Goal: Information Seeking & Learning: Understand process/instructions

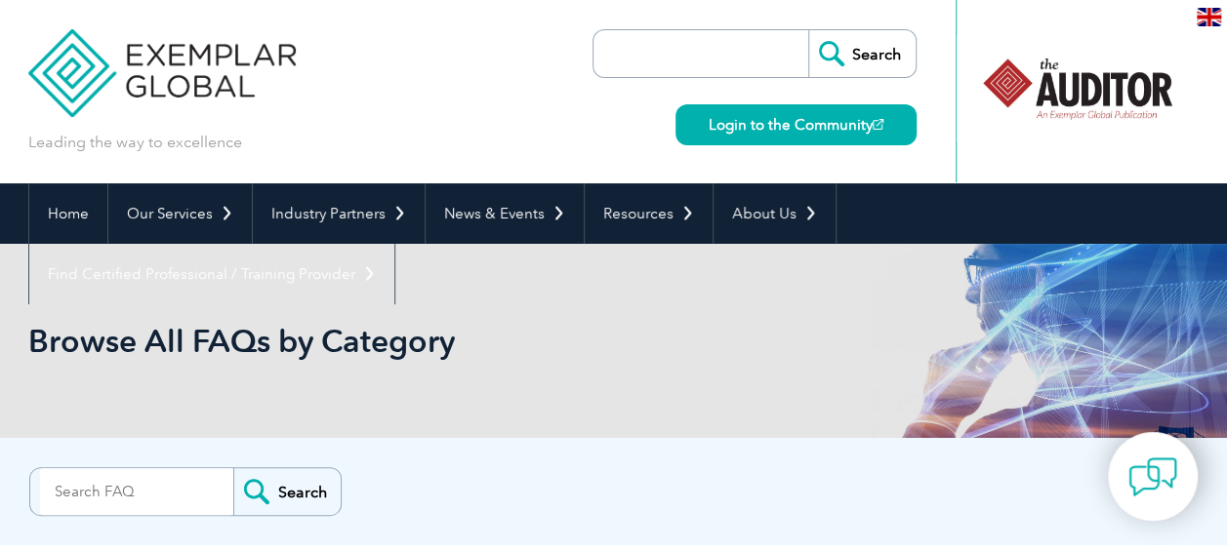
click at [127, 488] on input "search" at bounding box center [136, 491] width 193 height 47
type input "27701"
click at [233, 468] on input "Search" at bounding box center [286, 491] width 107 height 47
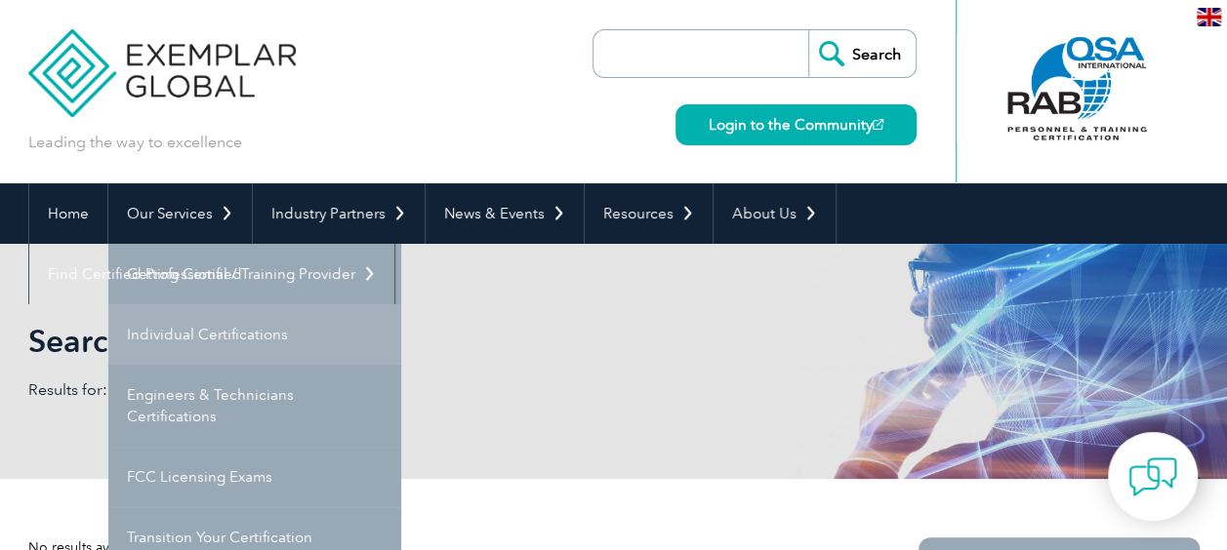
click at [212, 322] on link "Individual Certifications" at bounding box center [254, 335] width 293 height 61
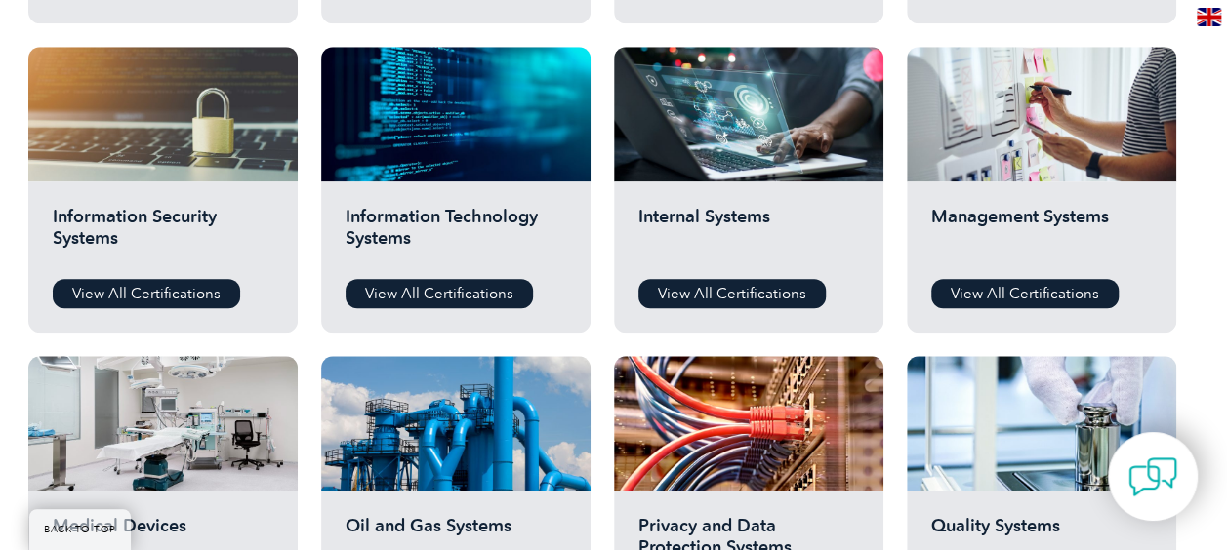
scroll to position [1042, 0]
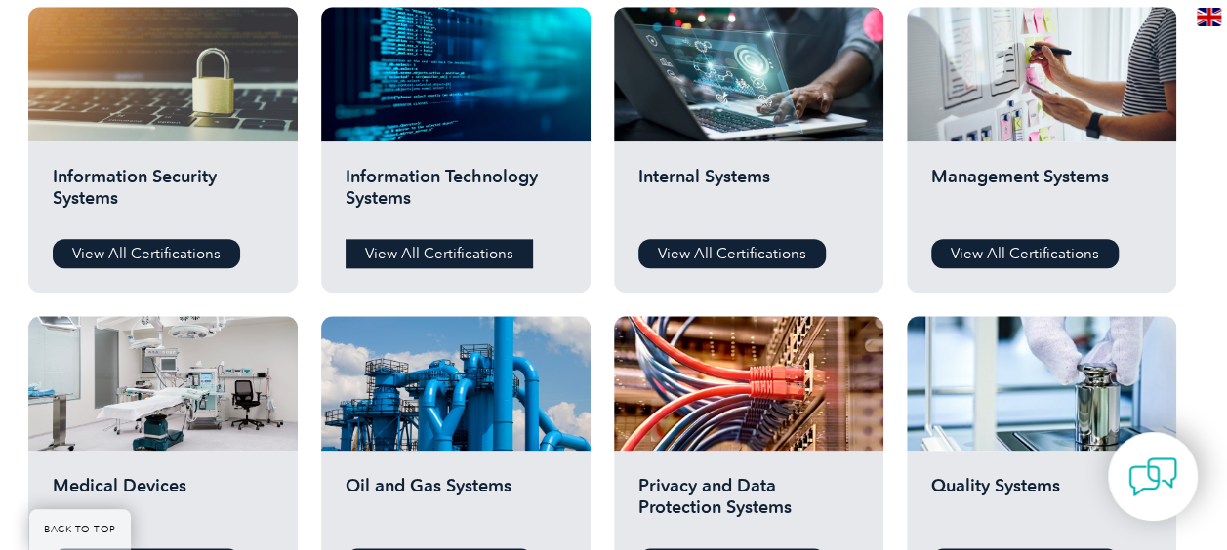
click at [419, 250] on link "View All Certifications" at bounding box center [438, 253] width 187 height 29
click at [152, 247] on link "View All Certifications" at bounding box center [146, 253] width 187 height 29
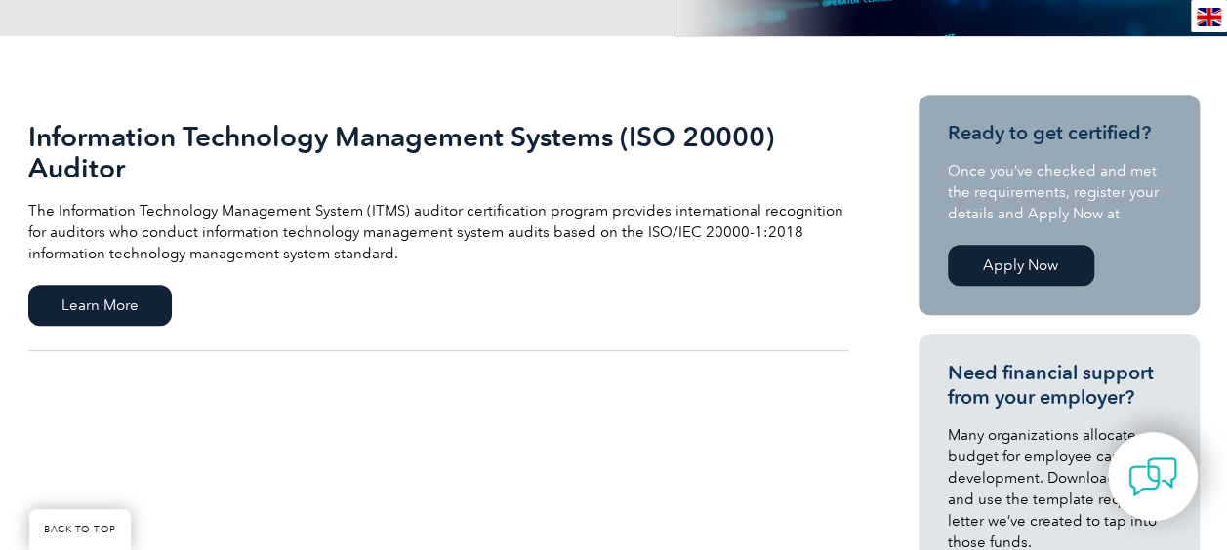
scroll to position [317, 0]
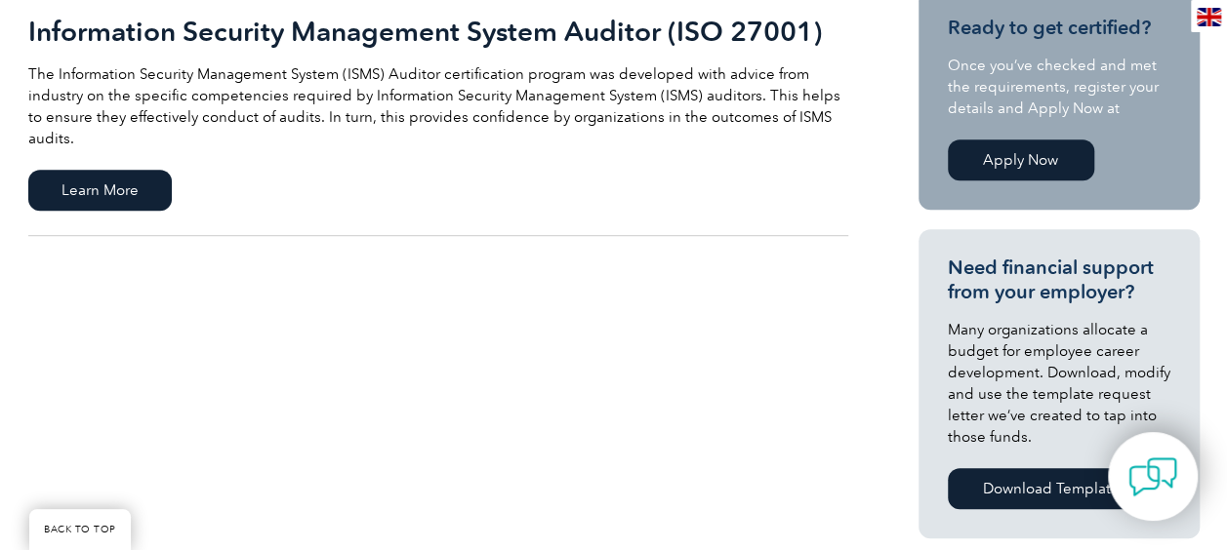
scroll to position [488, 0]
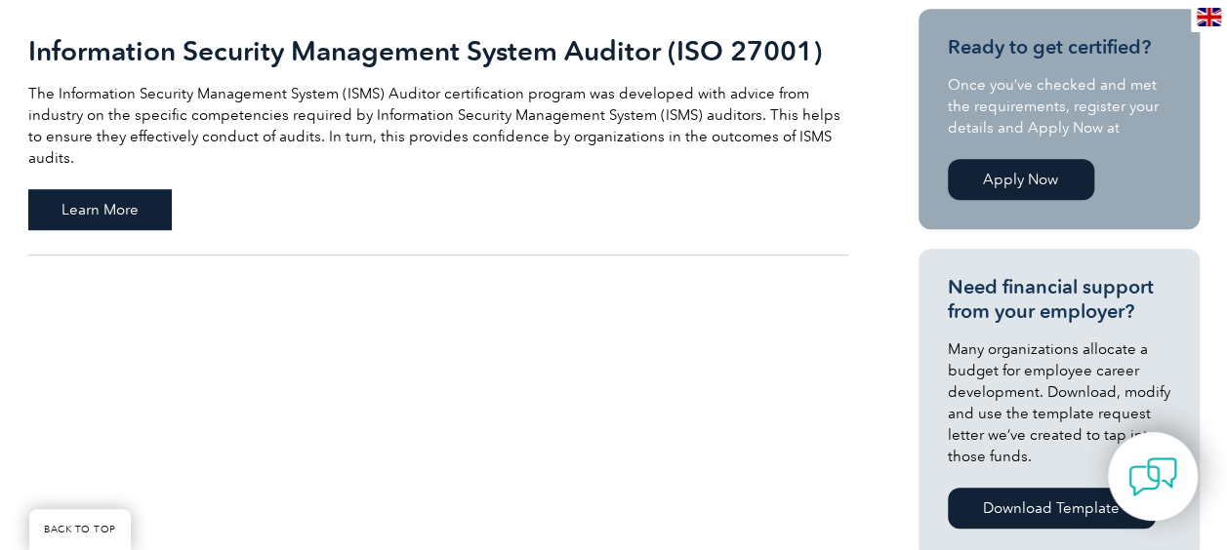
click at [94, 189] on span "Learn More" at bounding box center [99, 209] width 143 height 41
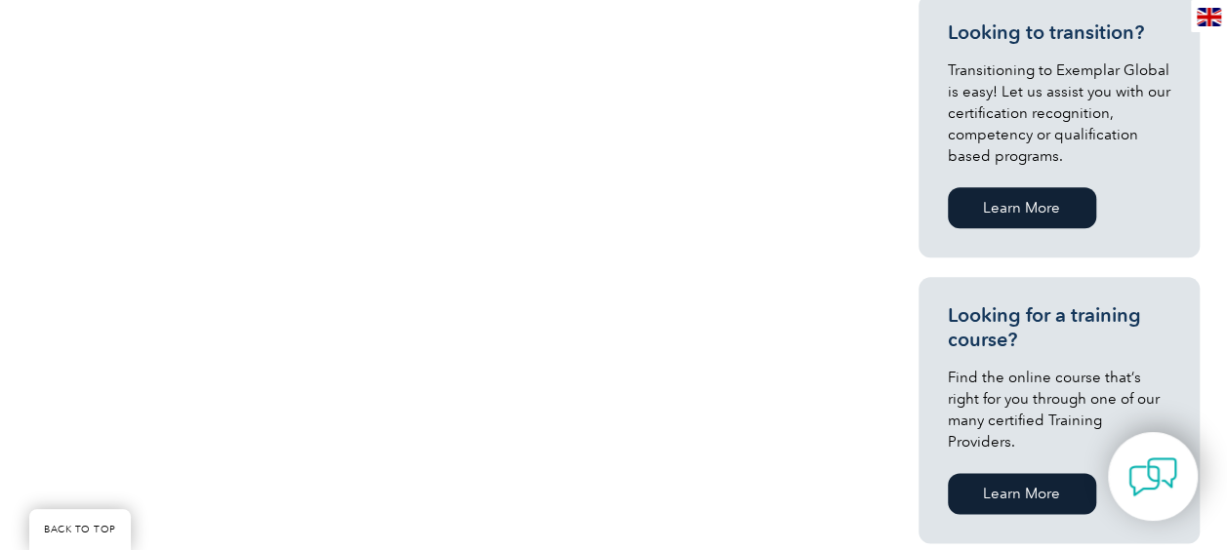
scroll to position [1132, 0]
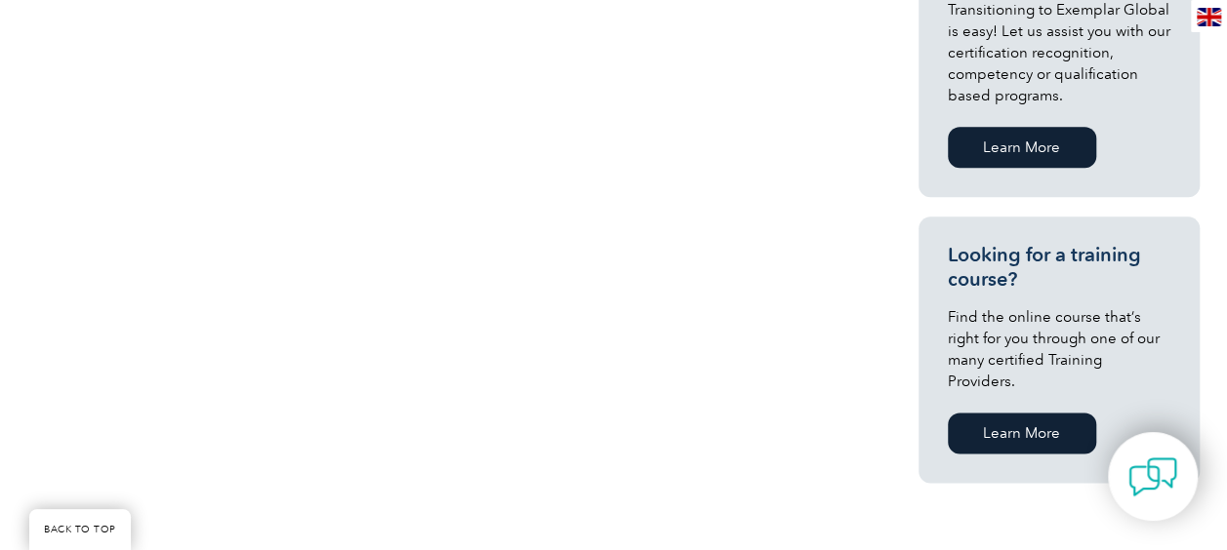
click at [1019, 413] on link "Learn More" at bounding box center [1022, 433] width 148 height 41
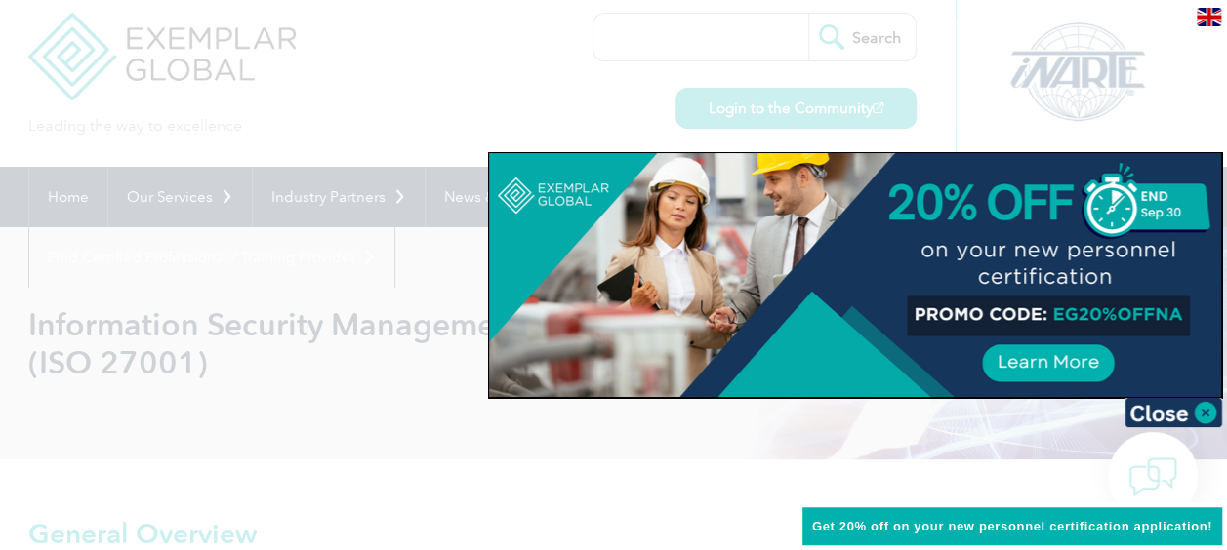
scroll to position [47, 0]
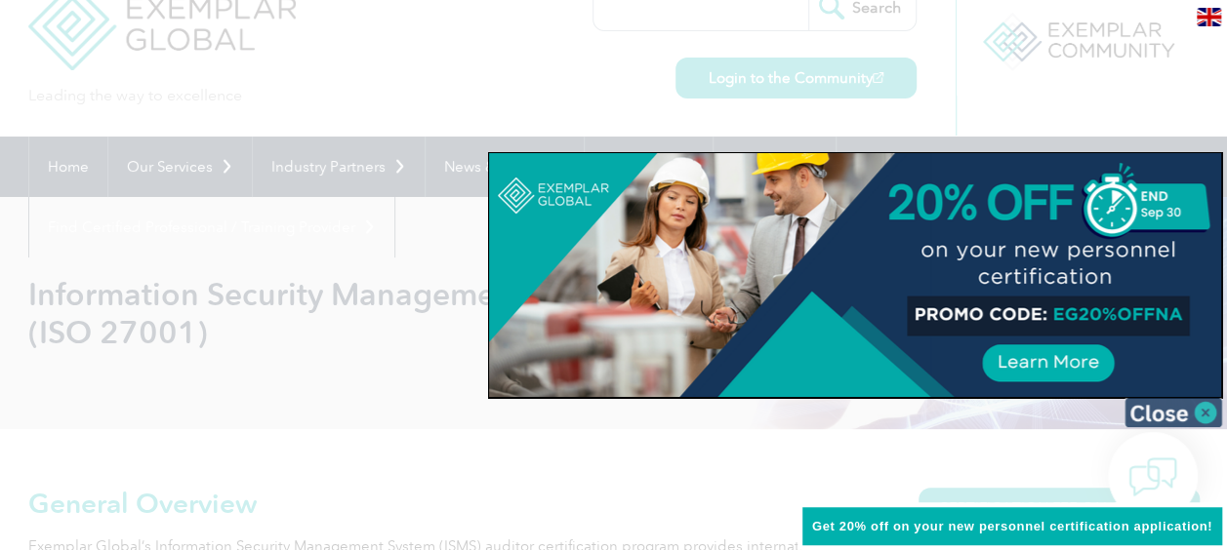
click at [1217, 413] on img at bounding box center [1173, 412] width 98 height 29
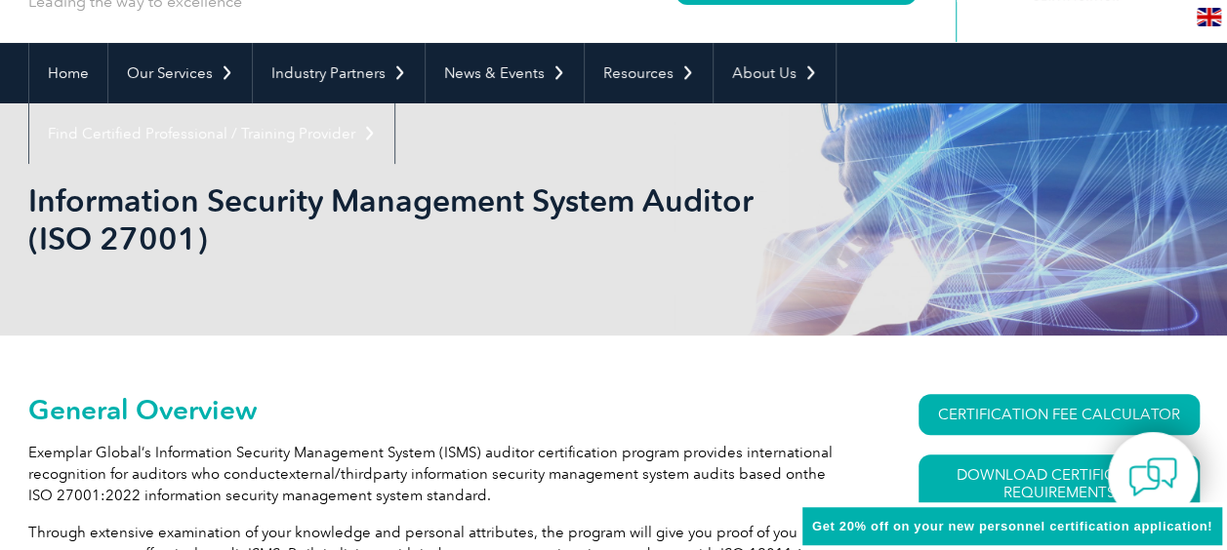
scroll to position [213, 0]
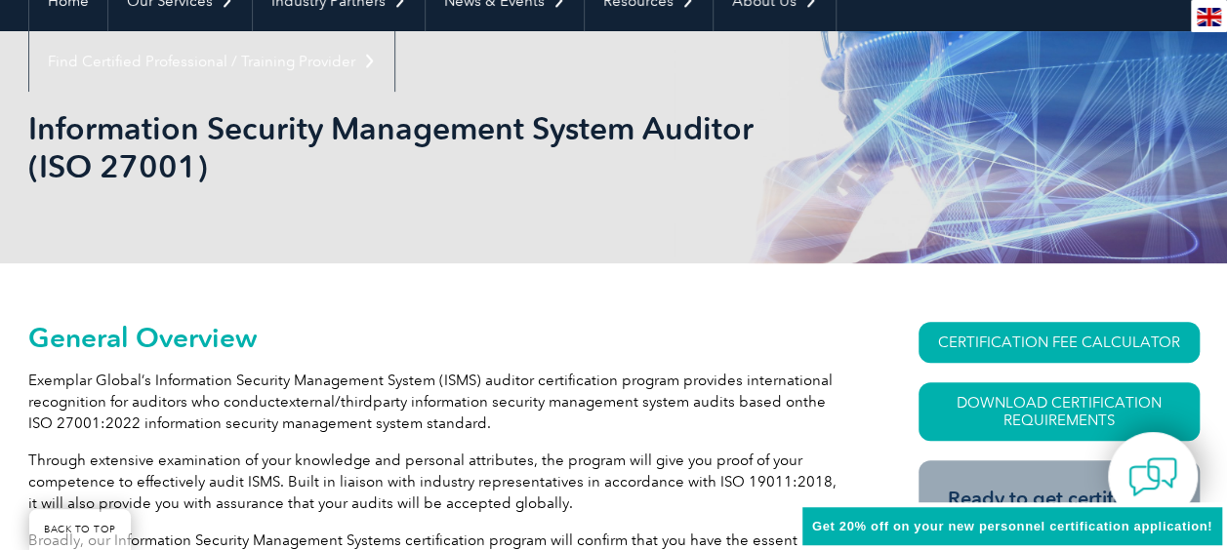
click at [1214, 18] on img at bounding box center [1209, 17] width 24 height 19
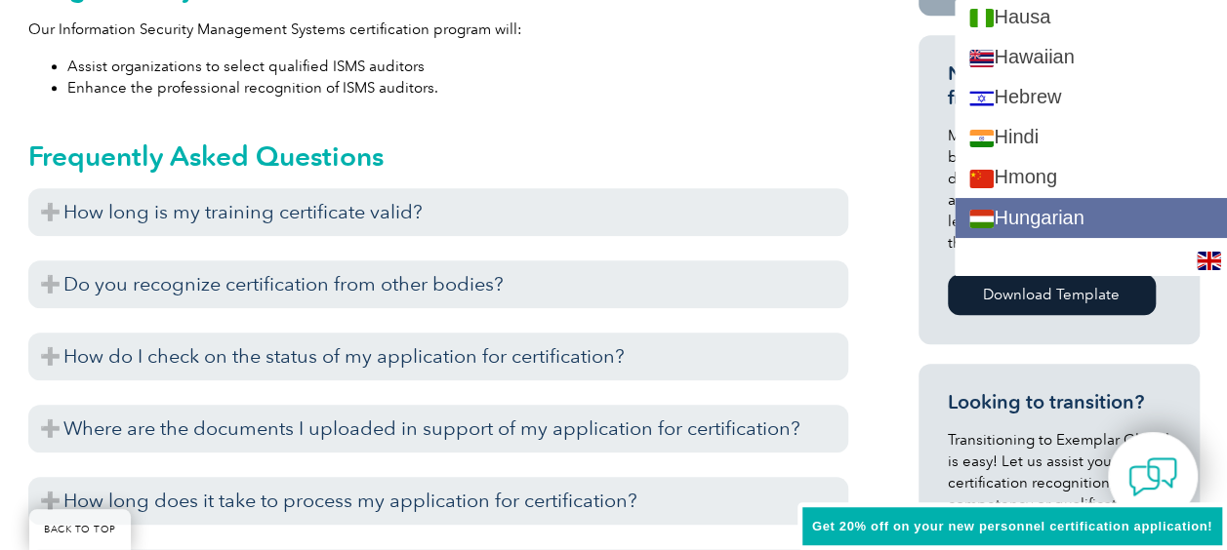
scroll to position [1366, 0]
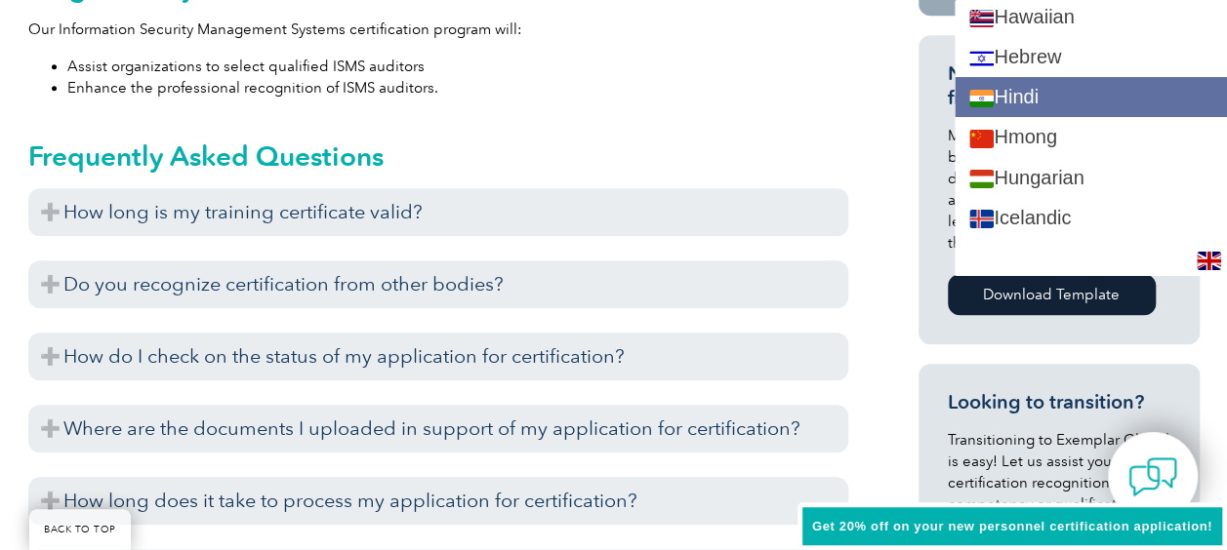
click at [1078, 94] on link "Hindi" at bounding box center [1090, 97] width 272 height 40
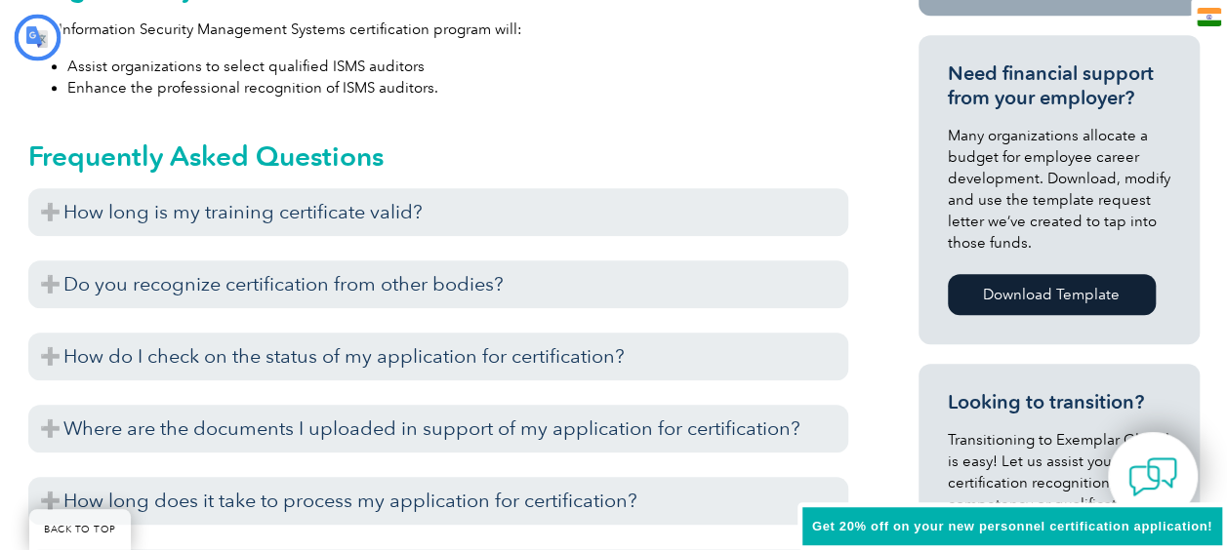
scroll to position [0, 0]
type input "खोज"
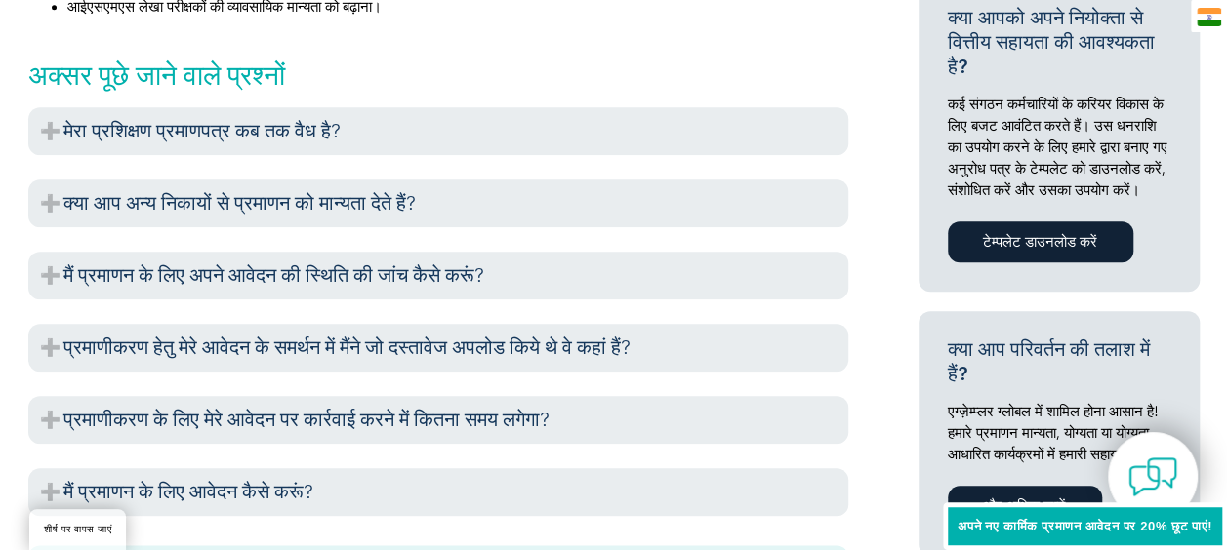
scroll to position [823, 0]
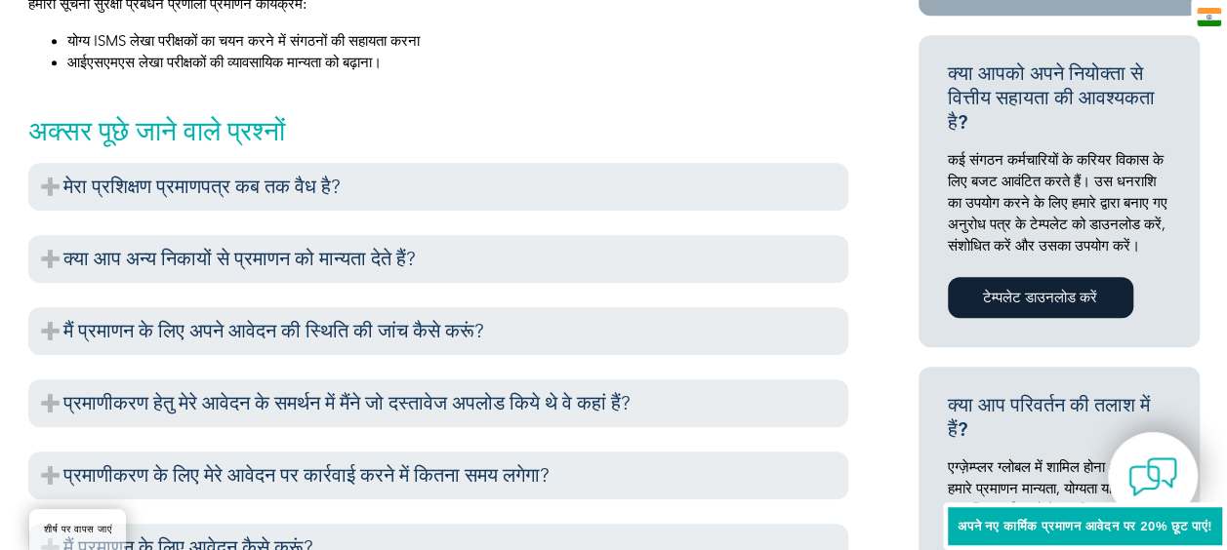
click at [1213, 16] on img at bounding box center [1209, 17] width 24 height 19
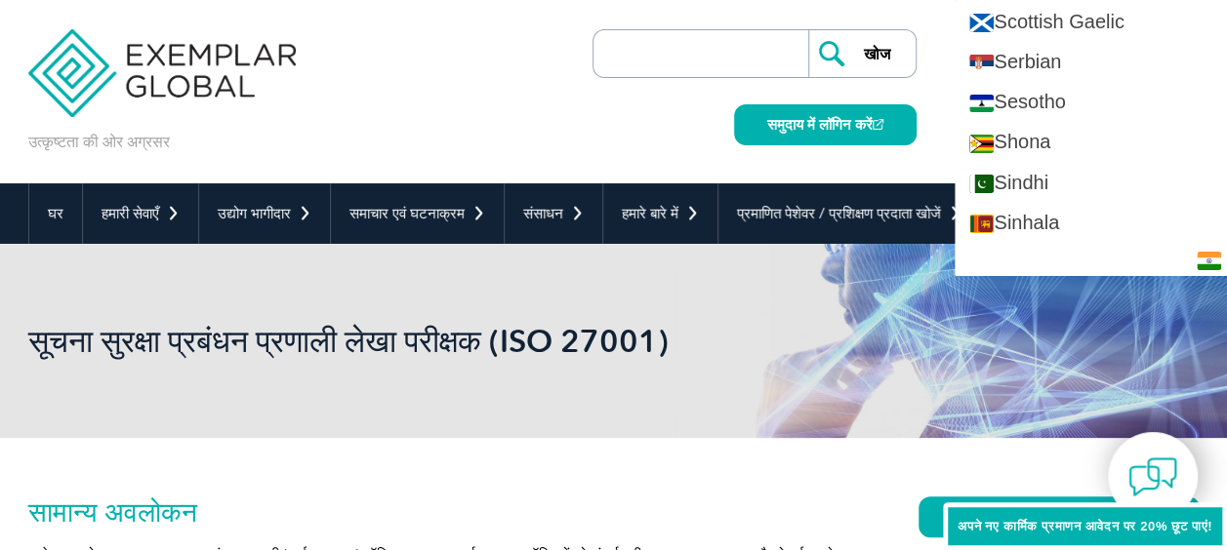
scroll to position [2985, 0]
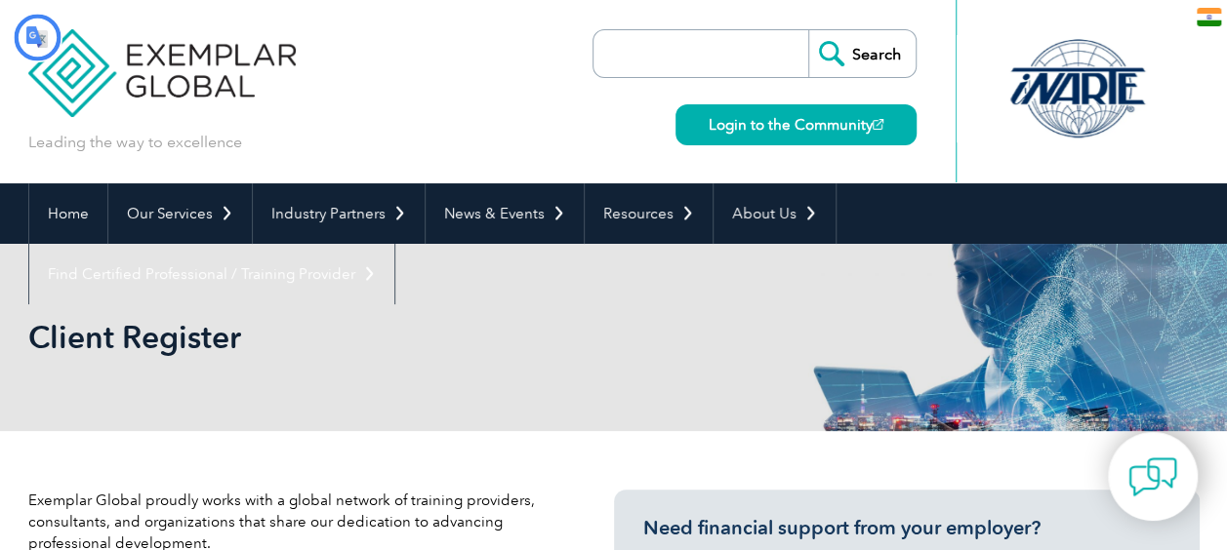
type input "खोज"
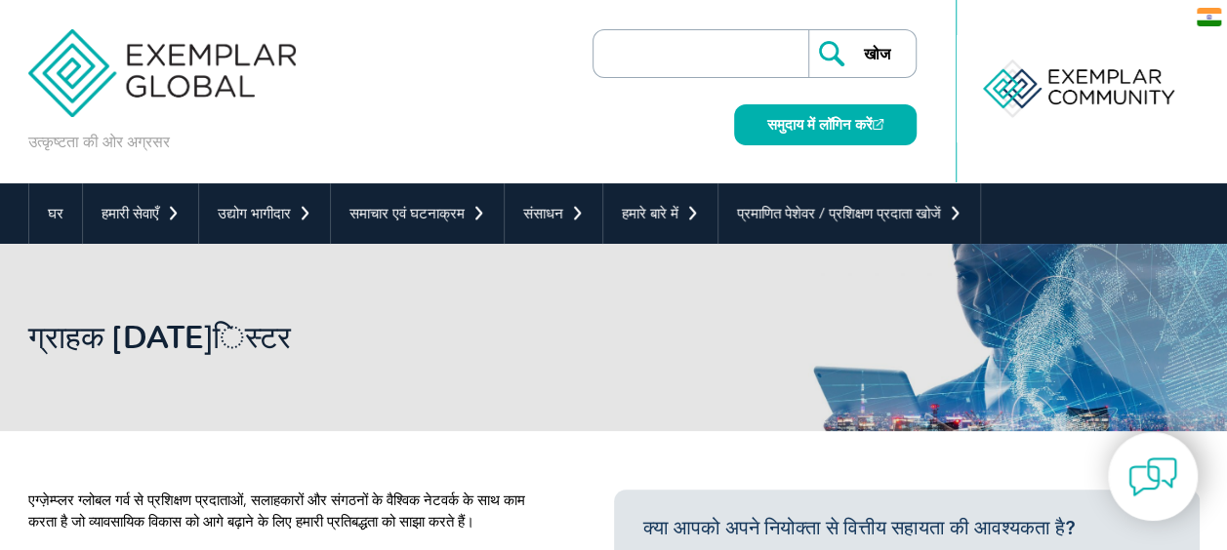
click at [1218, 16] on img at bounding box center [1209, 17] width 24 height 19
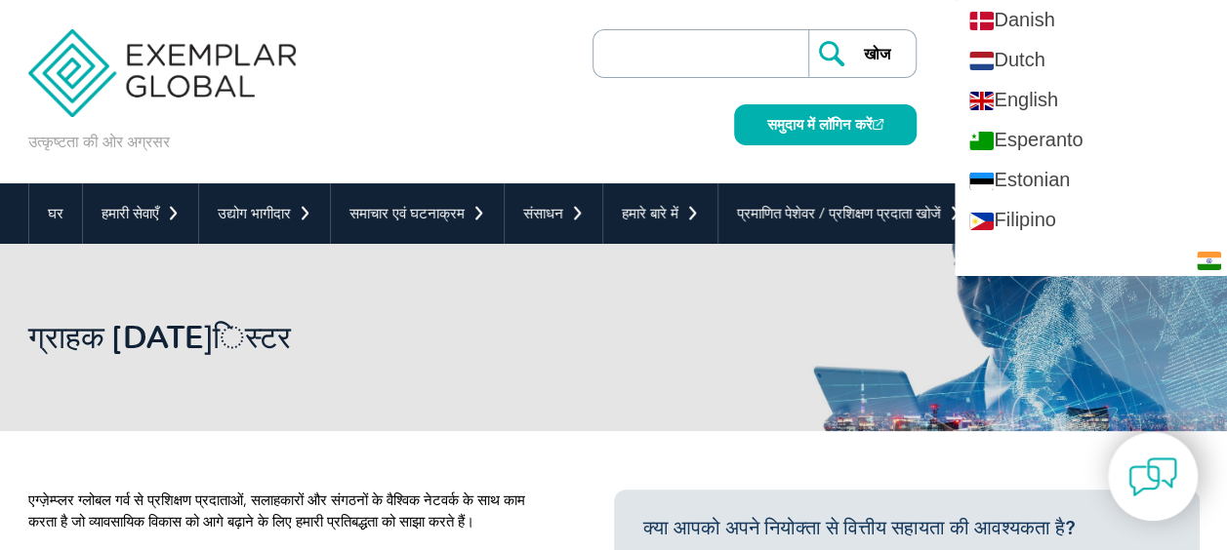
scroll to position [781, 0]
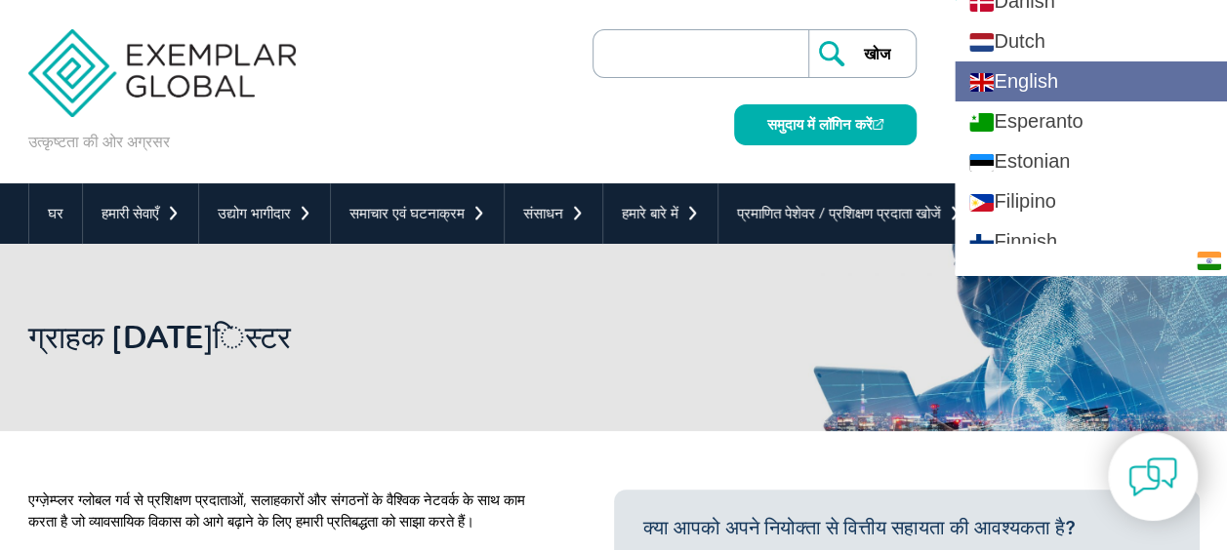
click at [1118, 82] on link "English" at bounding box center [1090, 81] width 272 height 40
type input "Search"
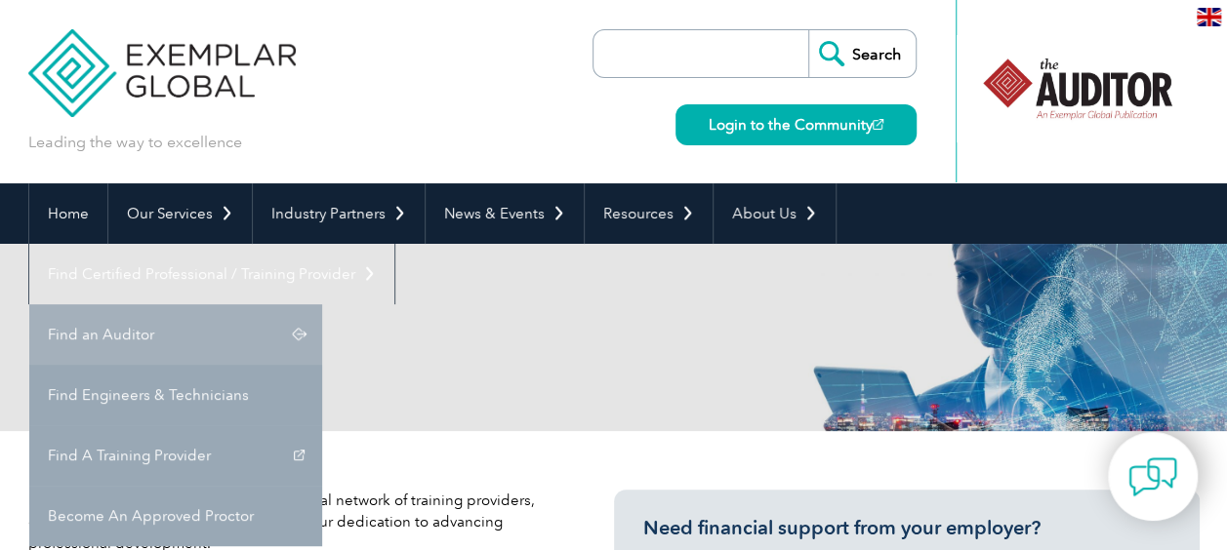
click at [322, 305] on link "Find an Auditor" at bounding box center [175, 335] width 293 height 61
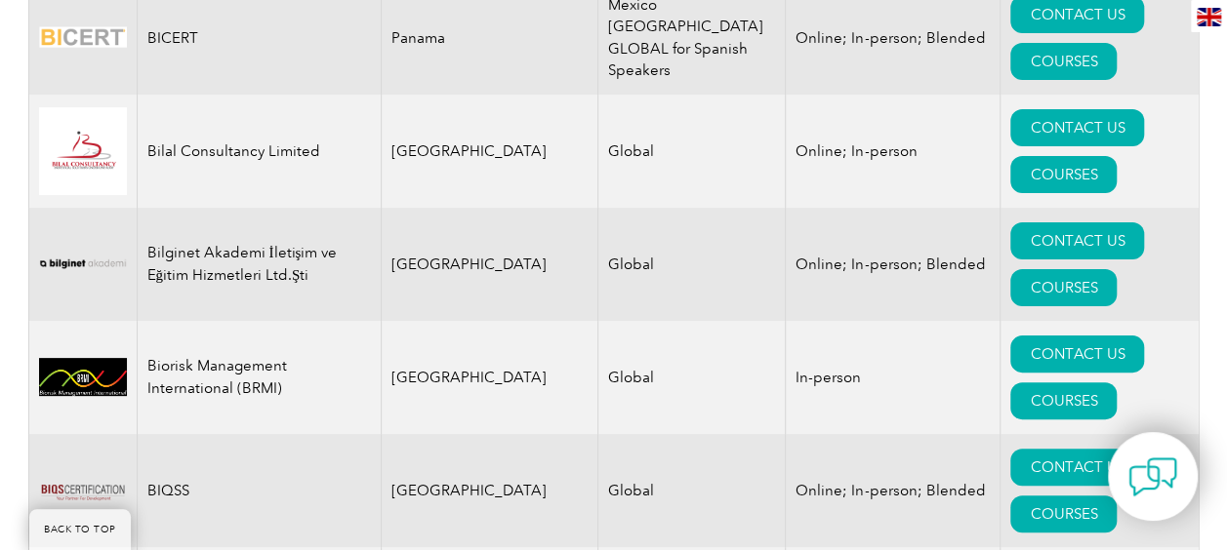
scroll to position [3794, 0]
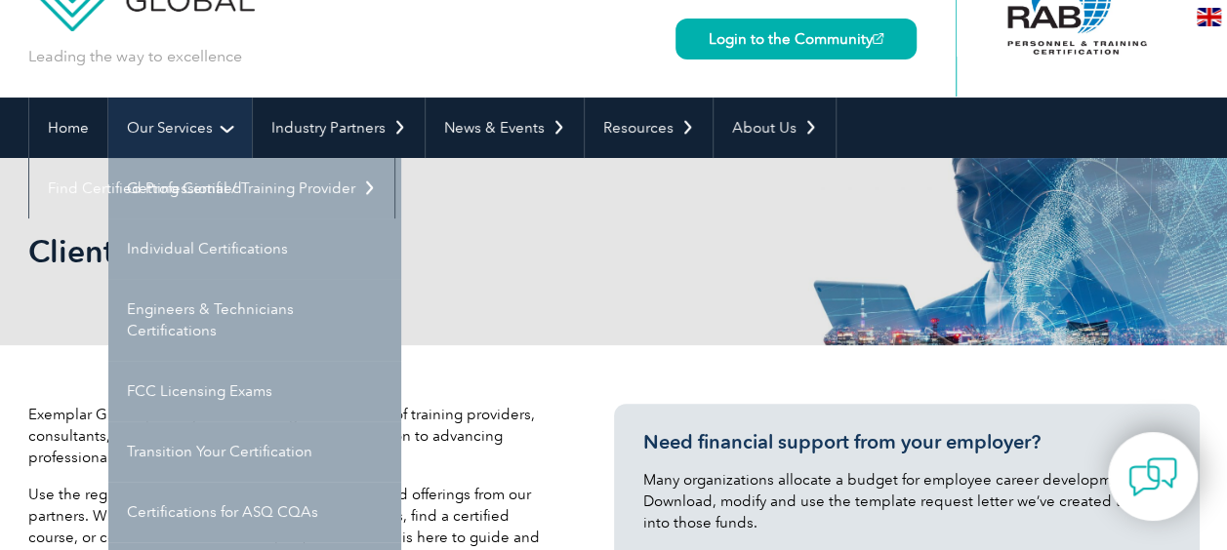
scroll to position [195, 0]
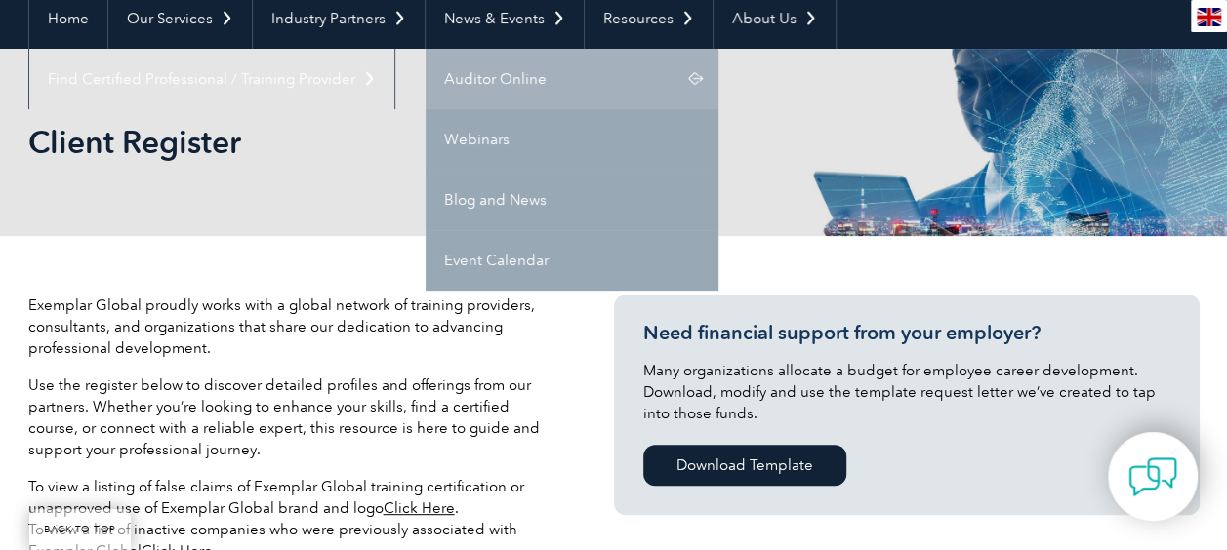
click at [525, 72] on link "Auditor Online" at bounding box center [572, 79] width 293 height 61
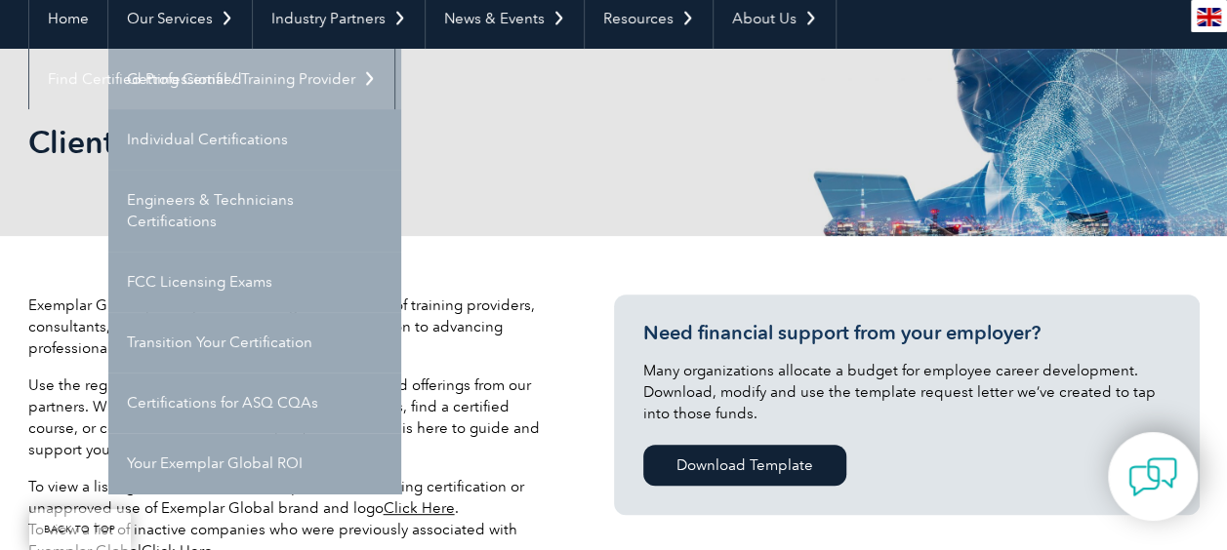
click at [226, 75] on link "Getting Certified" at bounding box center [254, 79] width 293 height 61
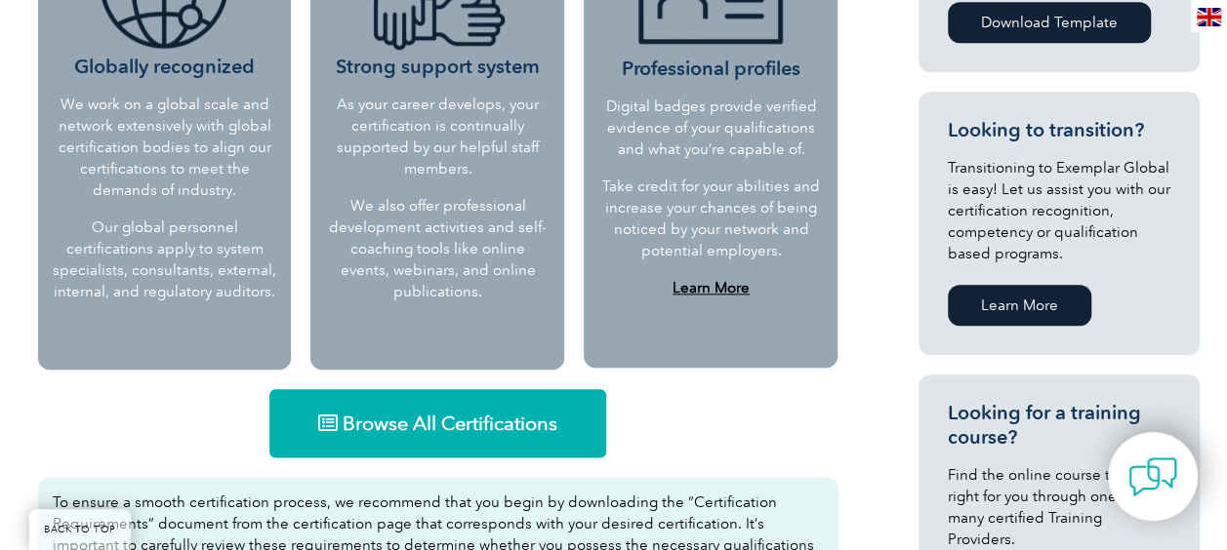
scroll to position [976, 0]
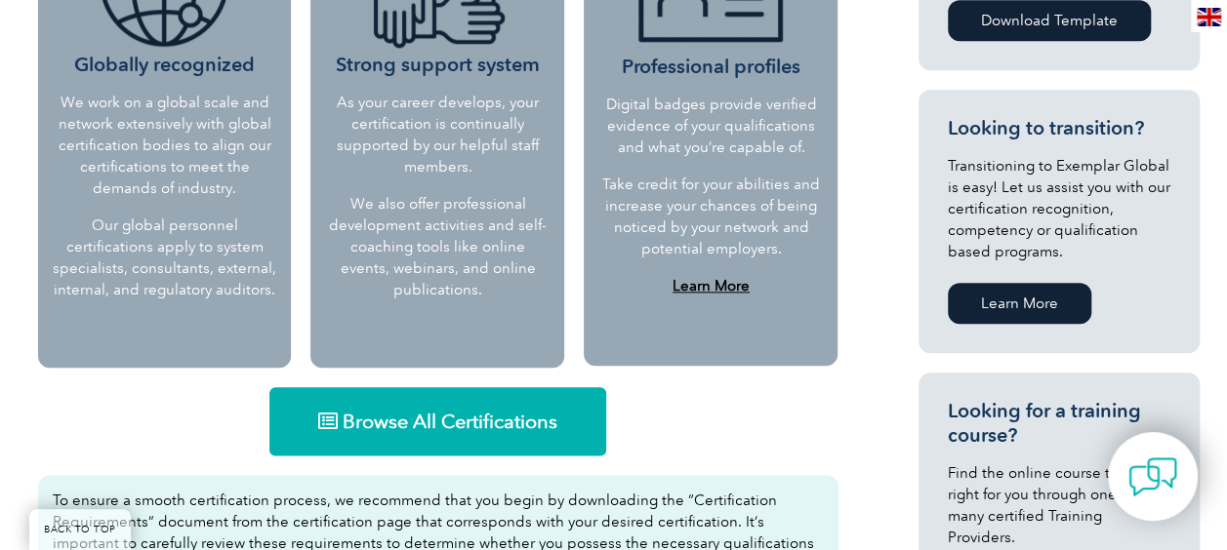
click at [427, 407] on link "Browse All Certifications" at bounding box center [437, 421] width 337 height 68
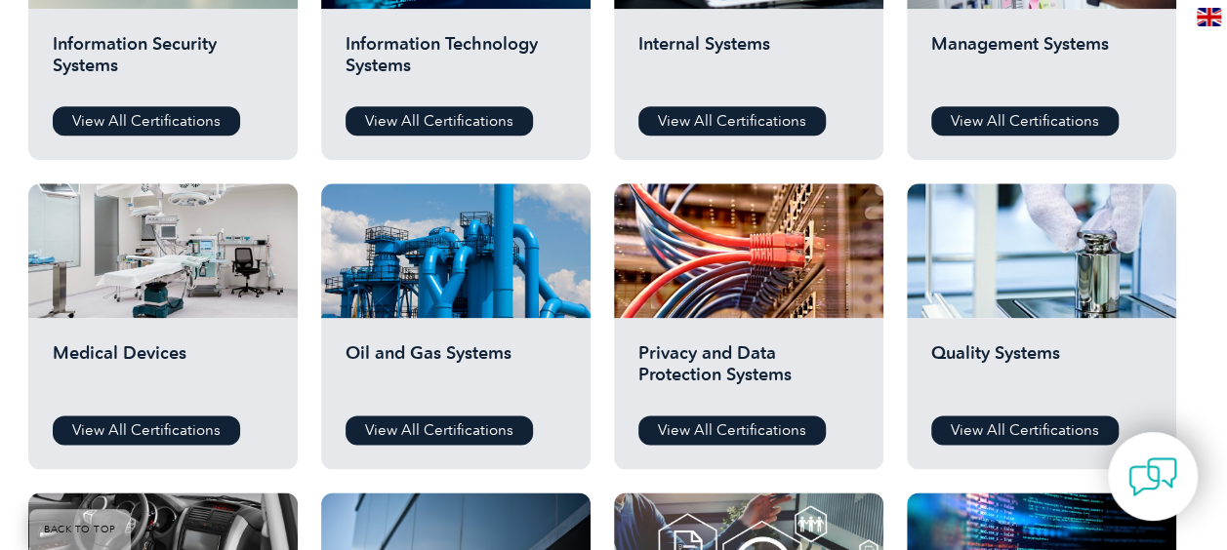
scroll to position [1218, 0]
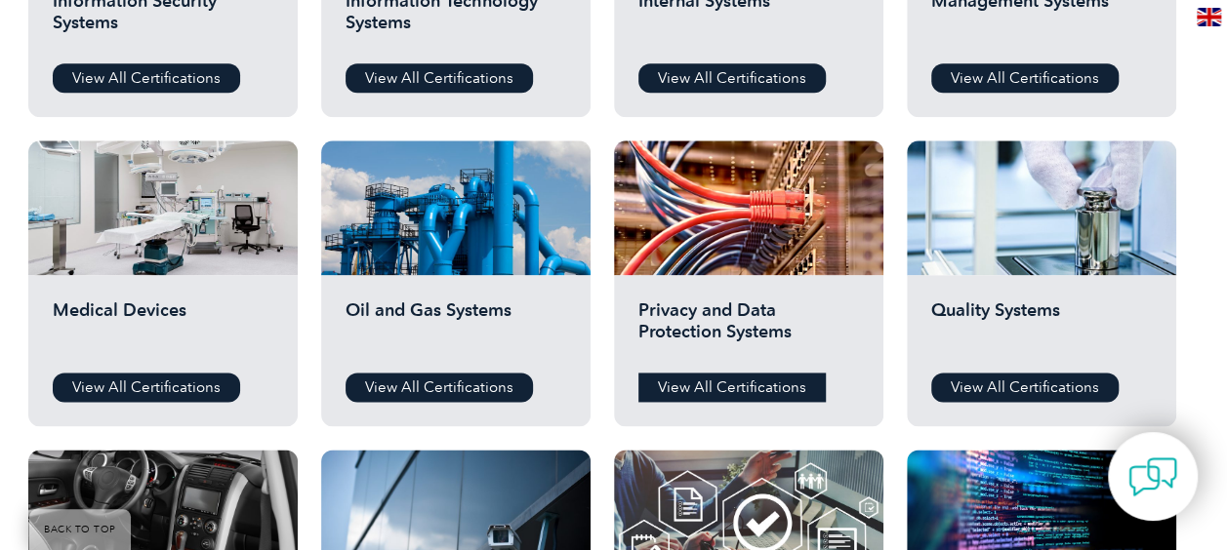
click at [767, 385] on link "View All Certifications" at bounding box center [731, 387] width 187 height 29
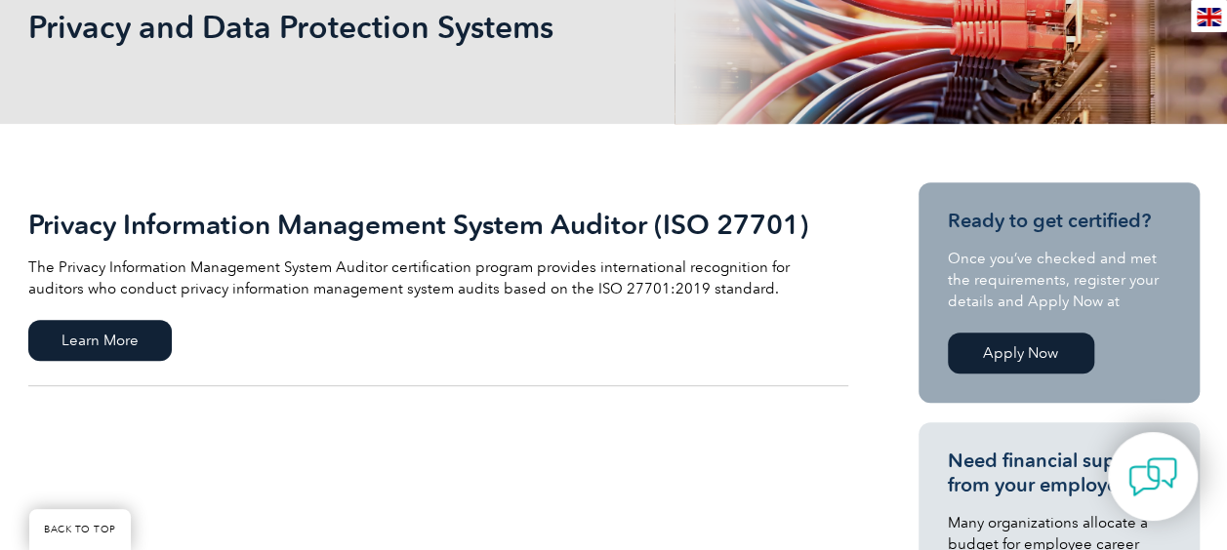
scroll to position [323, 0]
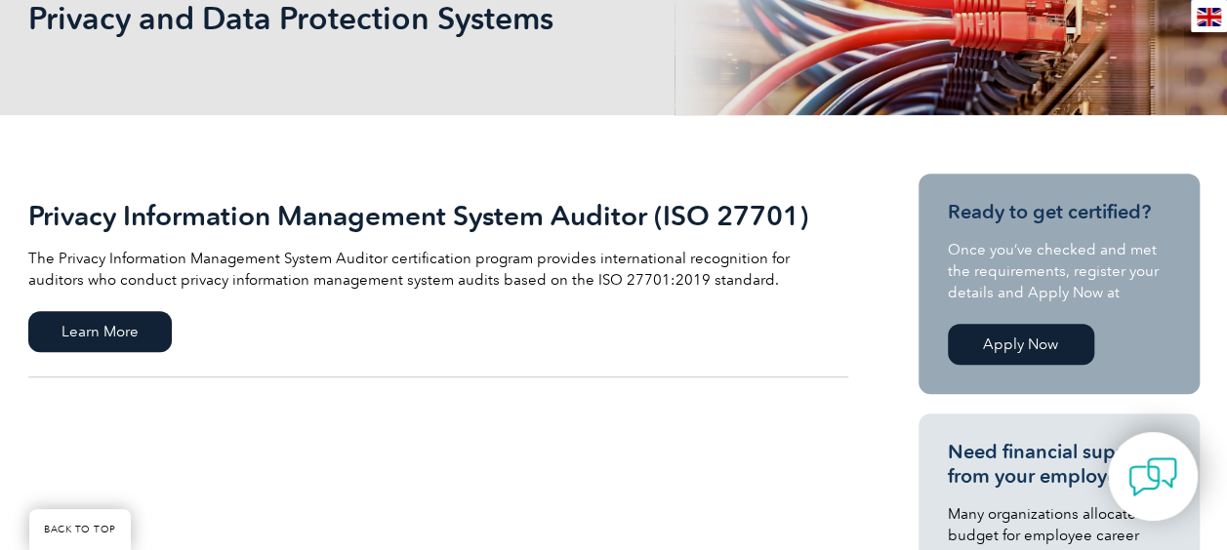
click at [1004, 343] on link "Apply Now" at bounding box center [1021, 344] width 146 height 41
click at [136, 318] on span "Learn More" at bounding box center [99, 331] width 143 height 41
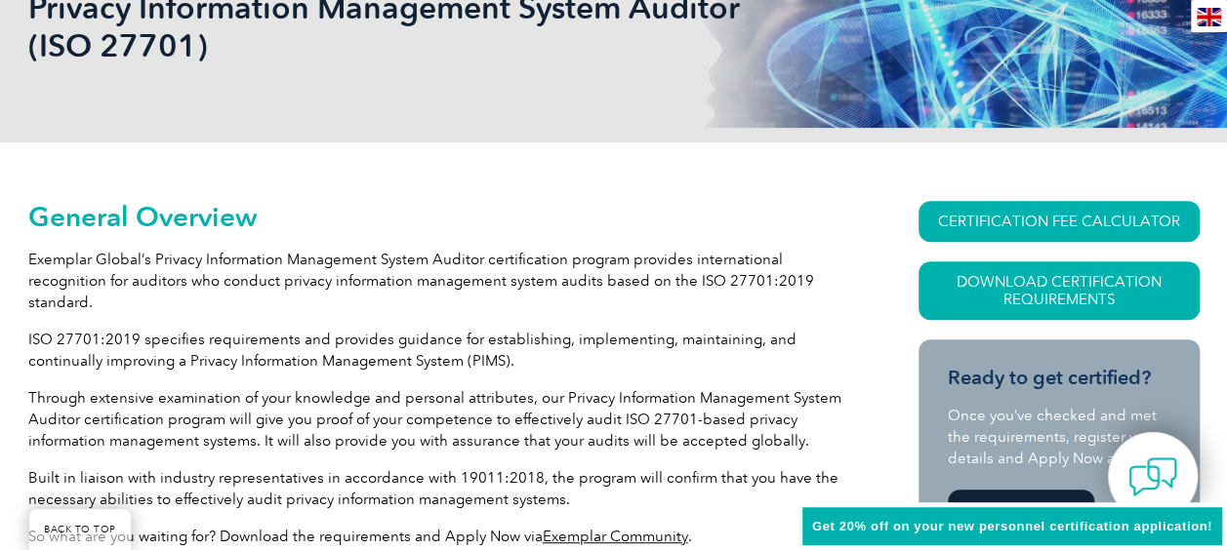
scroll to position [390, 0]
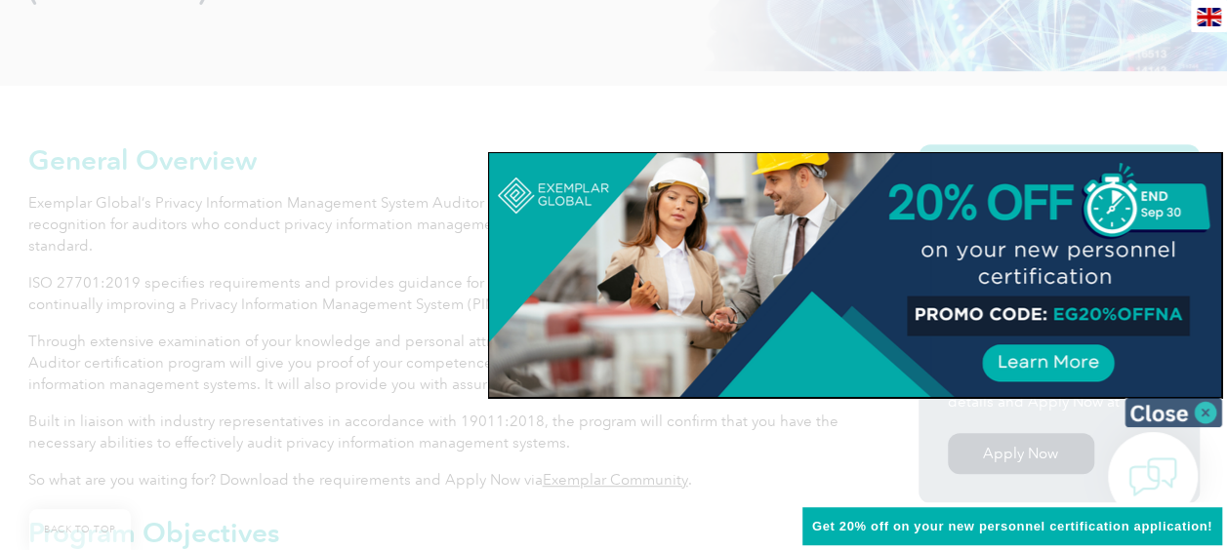
click at [1213, 410] on img at bounding box center [1173, 412] width 98 height 29
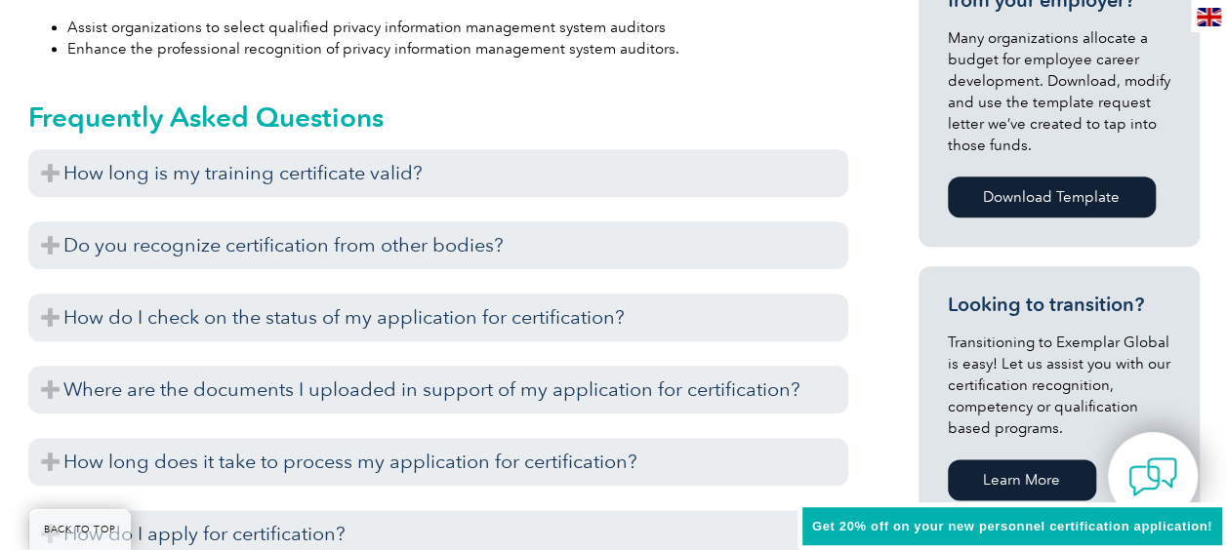
scroll to position [1074, 0]
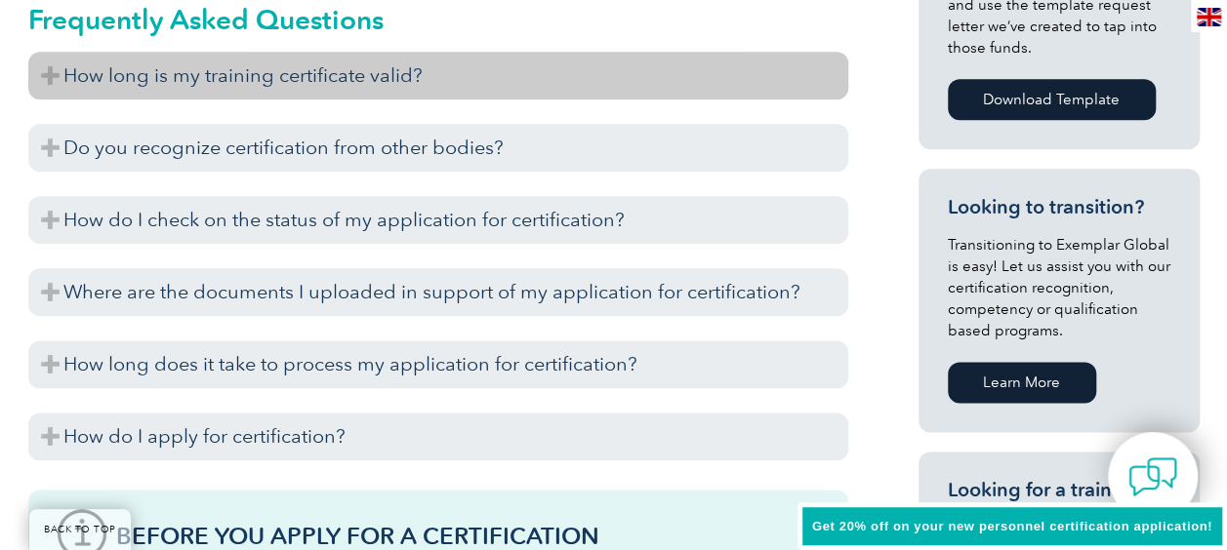
click at [273, 66] on h3 "How long is my training certificate valid?" at bounding box center [438, 76] width 820 height 48
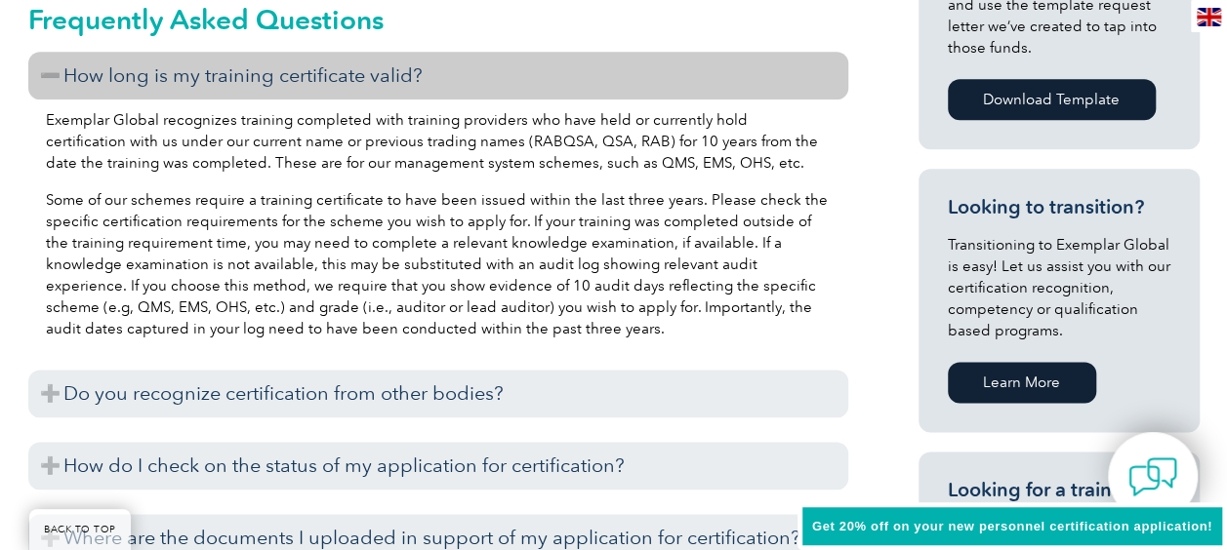
click at [273, 66] on h3 "How long is my training certificate valid?" at bounding box center [438, 76] width 820 height 48
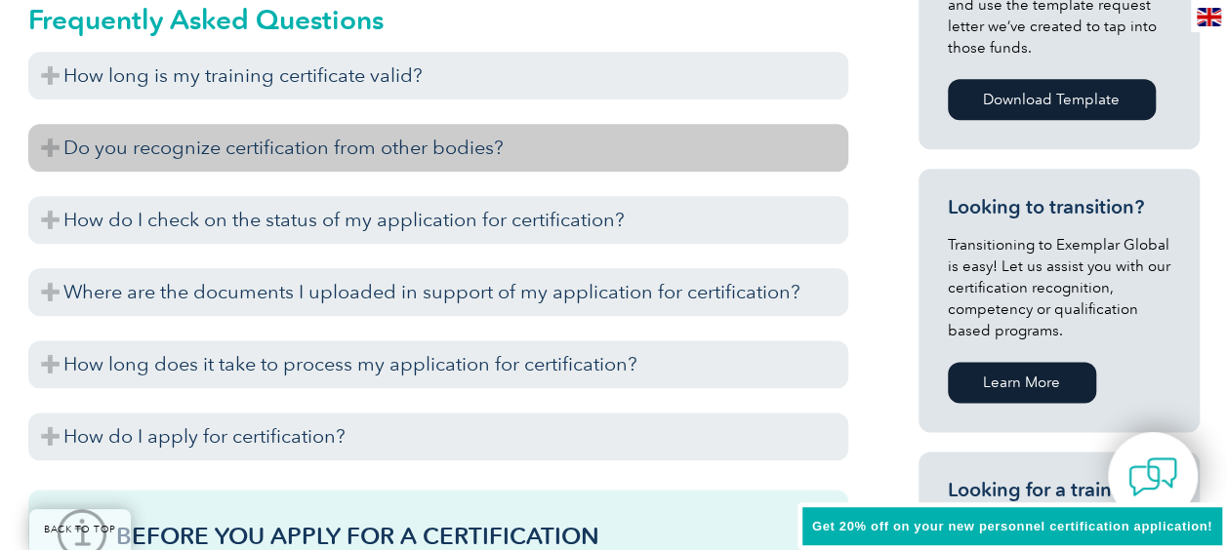
click at [311, 152] on h3 "Do you recognize certification from other bodies?" at bounding box center [438, 148] width 820 height 48
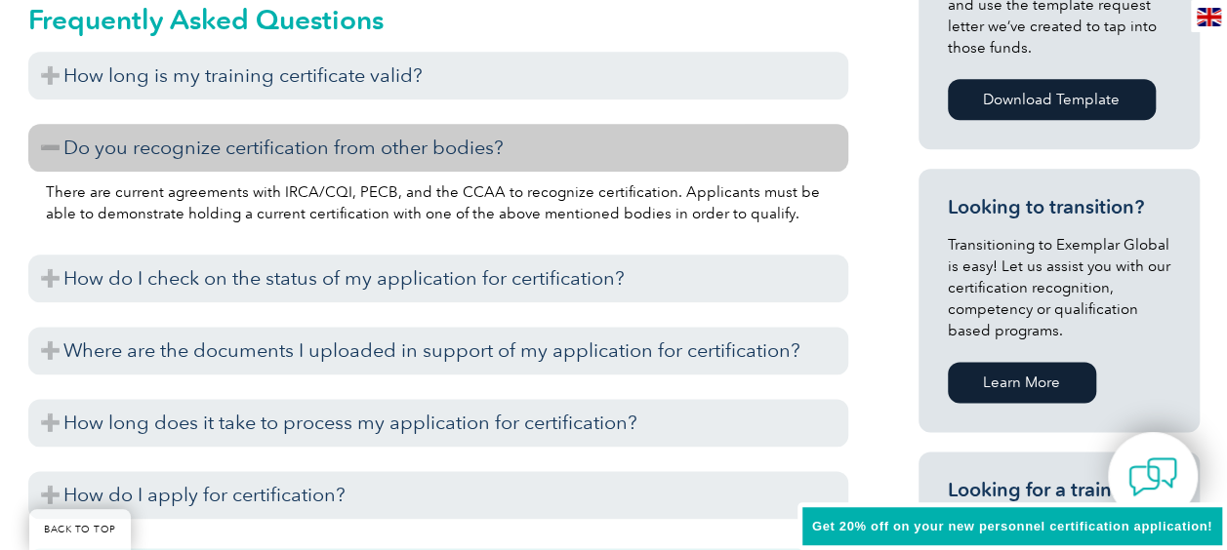
click at [442, 146] on h3 "Do you recognize certification from other bodies?" at bounding box center [438, 148] width 820 height 48
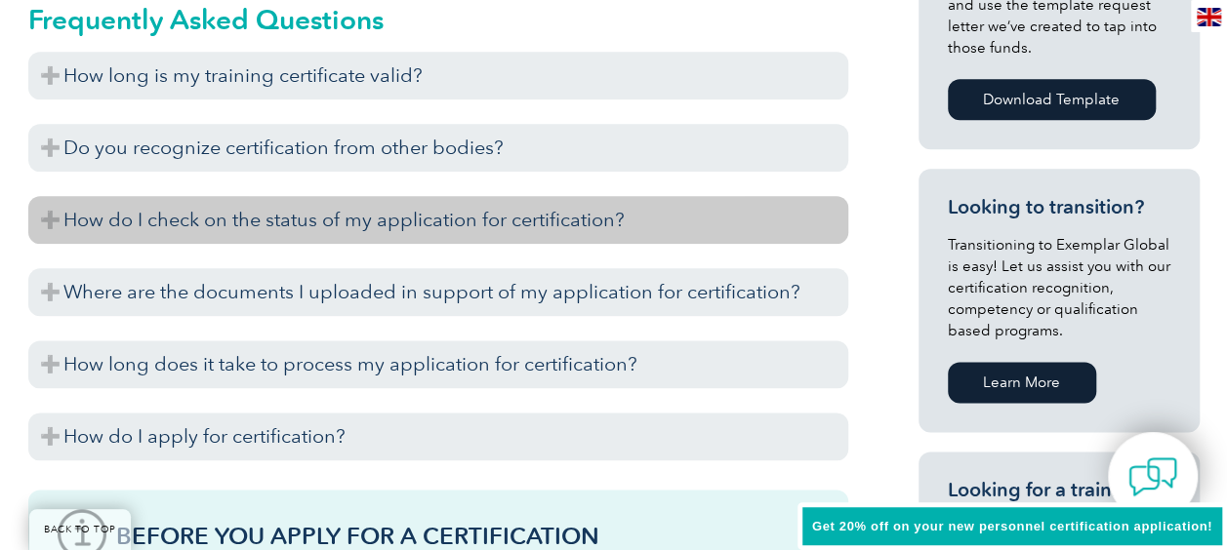
click at [457, 216] on h3 "How do I check on the status of my application for certification?" at bounding box center [438, 220] width 820 height 48
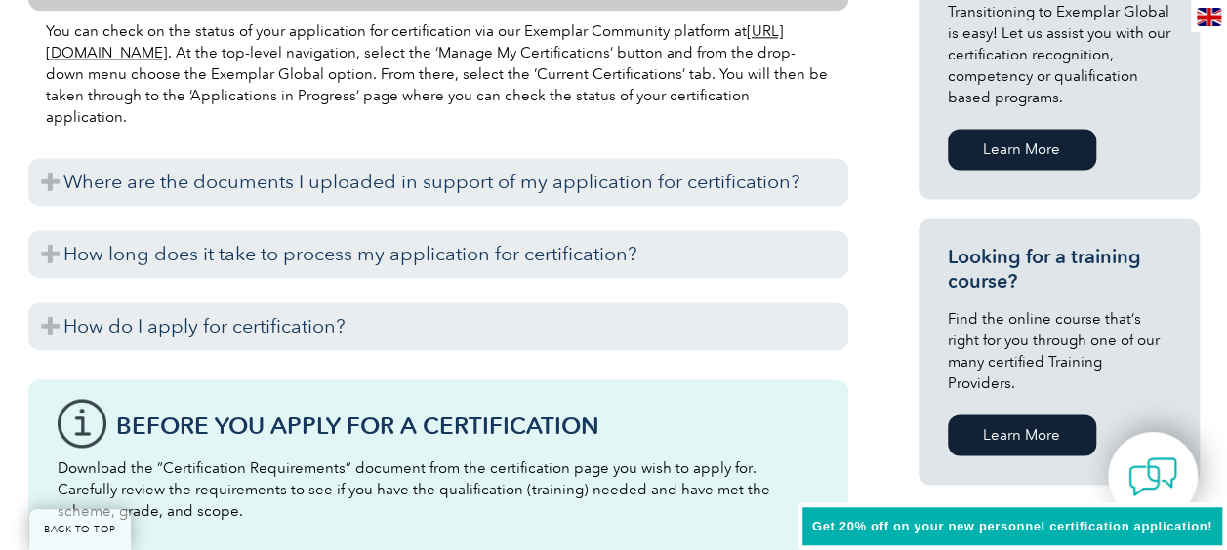
scroll to position [1357, 0]
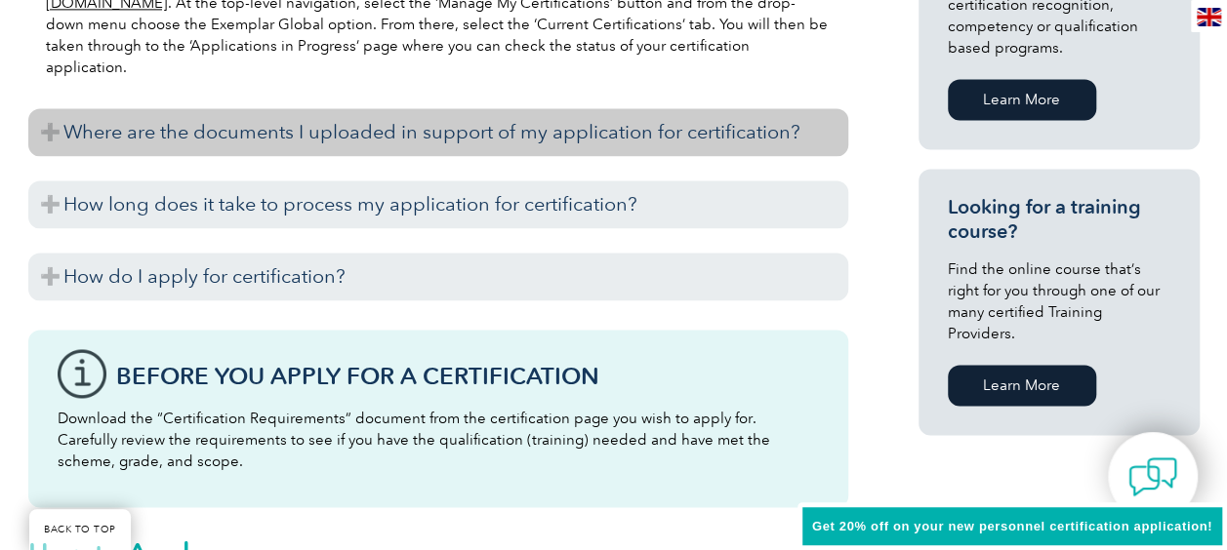
click at [49, 135] on h3 "Where are the documents I uploaded in support of my application for certificati…" at bounding box center [438, 132] width 820 height 48
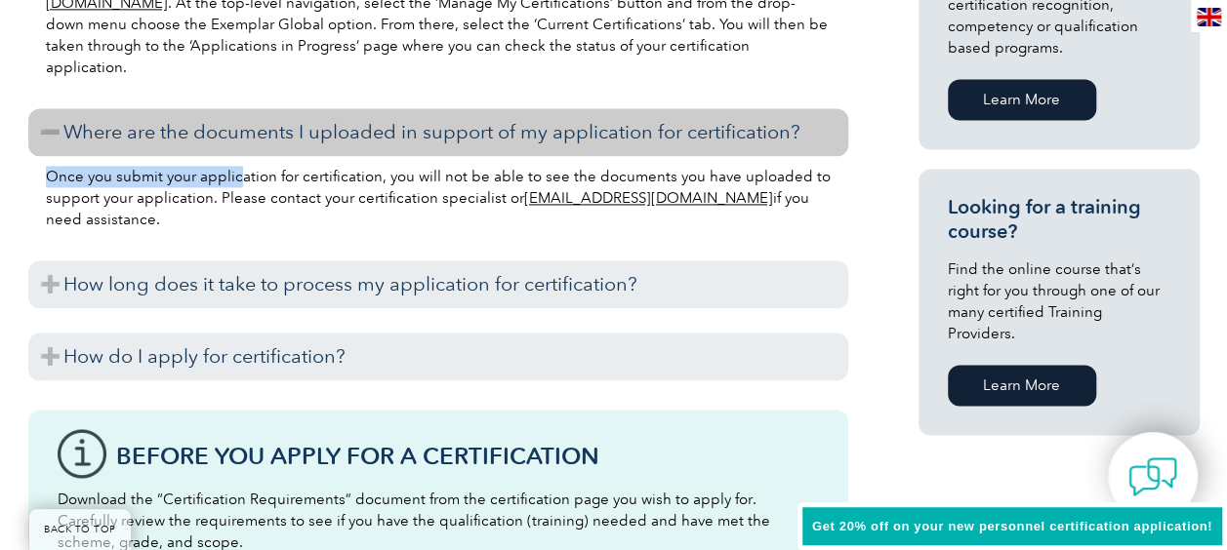
drag, startPoint x: 46, startPoint y: 174, endPoint x: 234, endPoint y: 174, distance: 188.4
click at [234, 174] on p "Once you submit your application for certification, you will not be able to see…" at bounding box center [438, 198] width 785 height 64
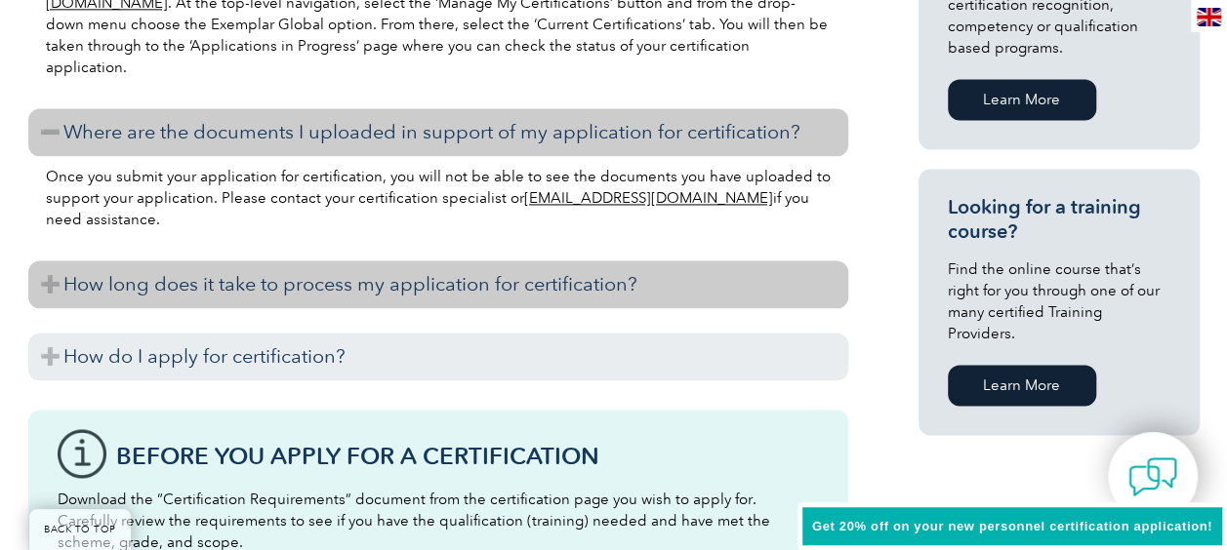
click at [45, 281] on h3 "How long does it take to process my application for certification?" at bounding box center [438, 285] width 820 height 48
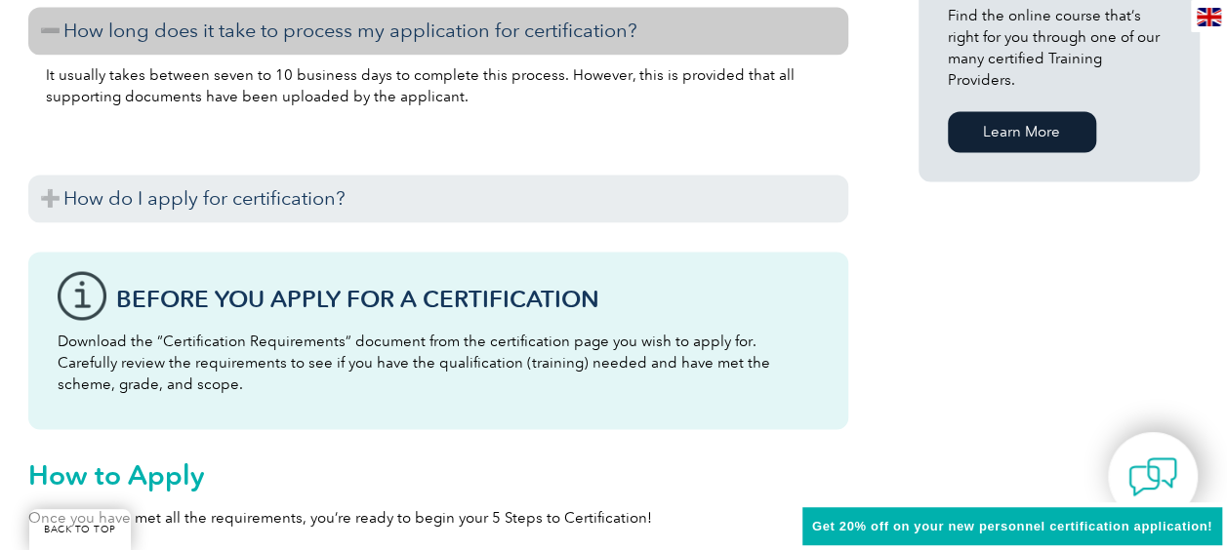
scroll to position [1567, 0]
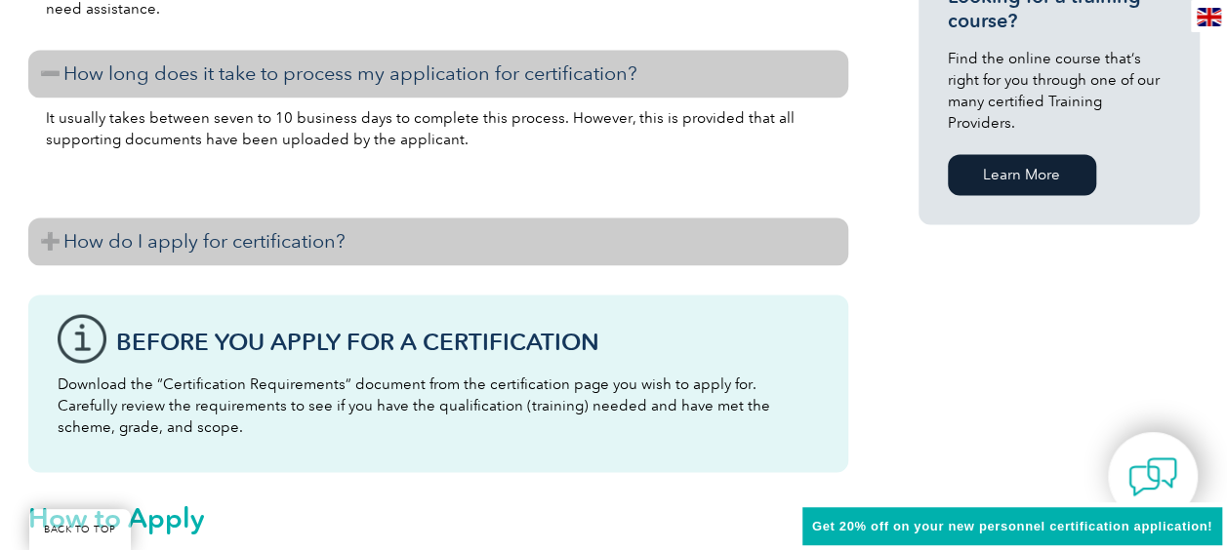
click at [47, 237] on h3 "How do I apply for certification?" at bounding box center [438, 242] width 820 height 48
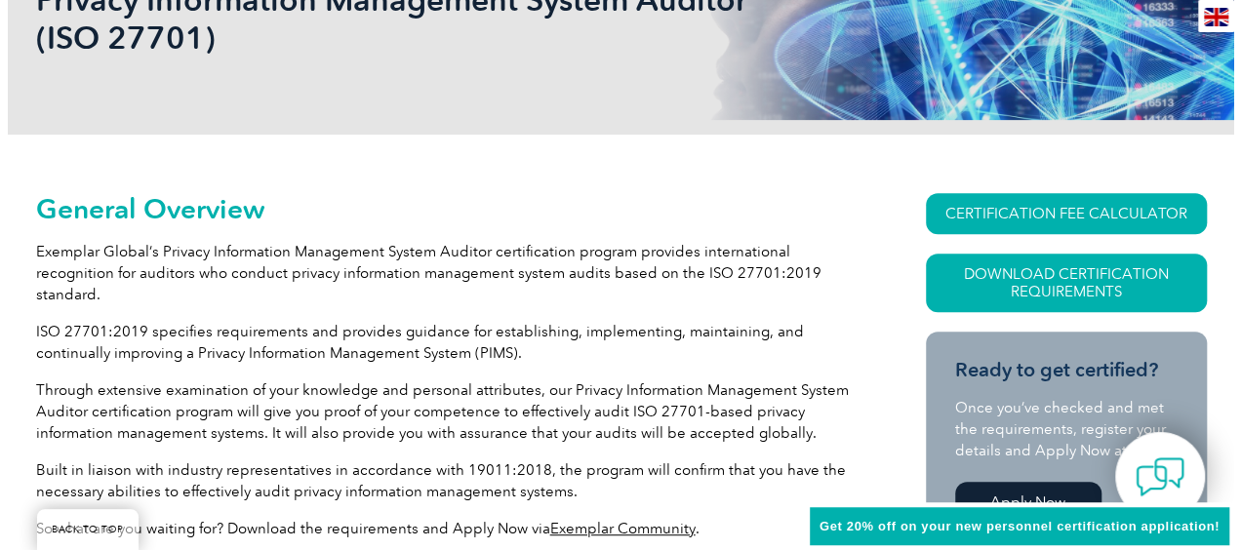
scroll to position [359, 0]
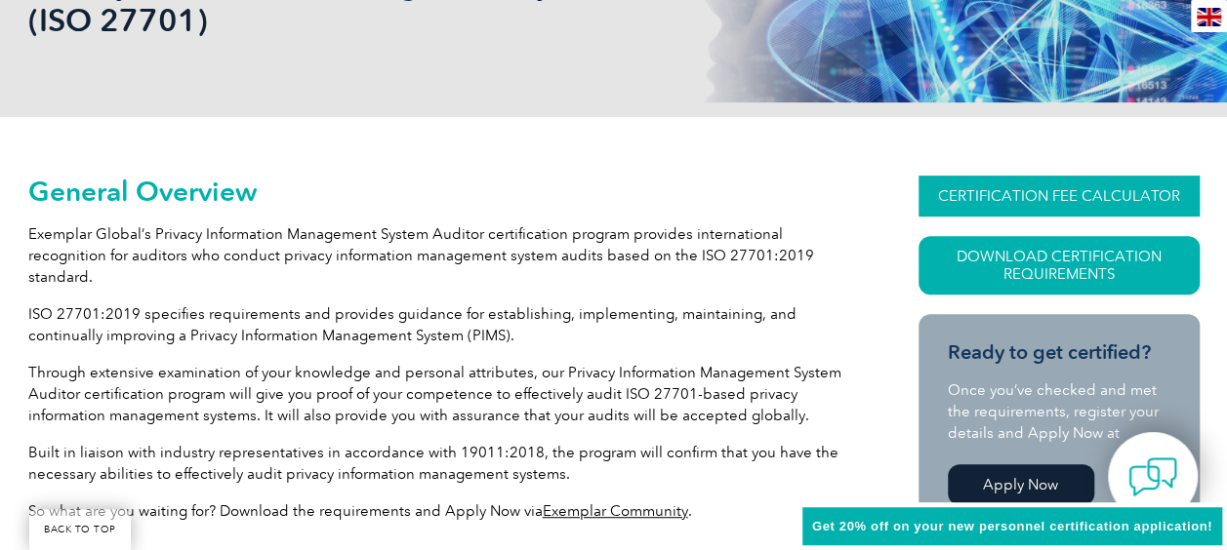
click at [1079, 185] on link "CERTIFICATION FEE CALCULATOR" at bounding box center [1058, 196] width 281 height 41
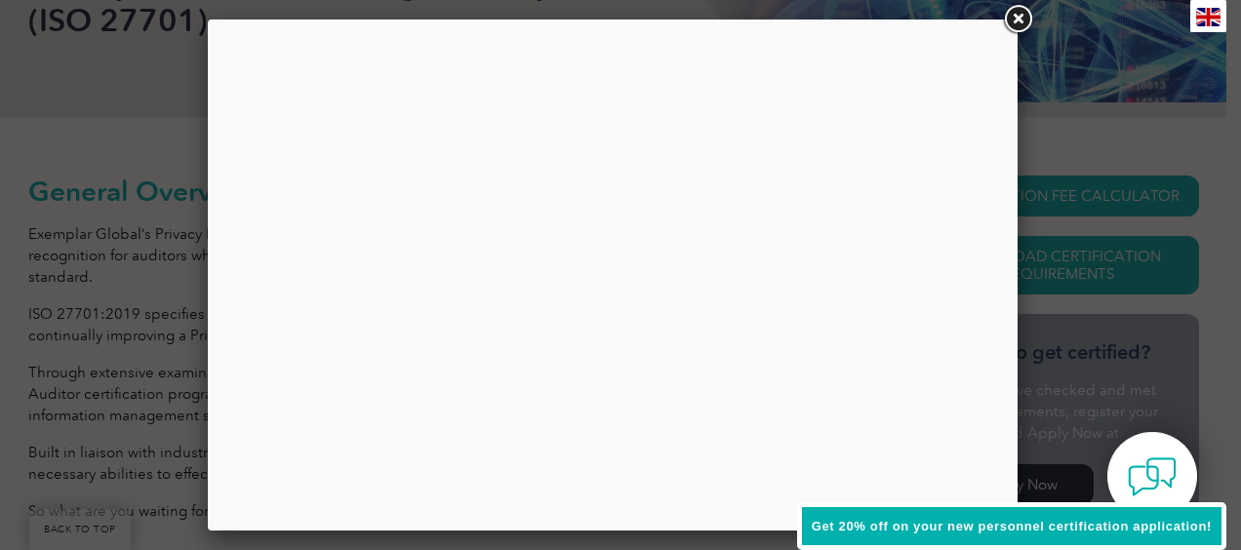
click at [1017, 23] on link at bounding box center [1017, 19] width 35 height 35
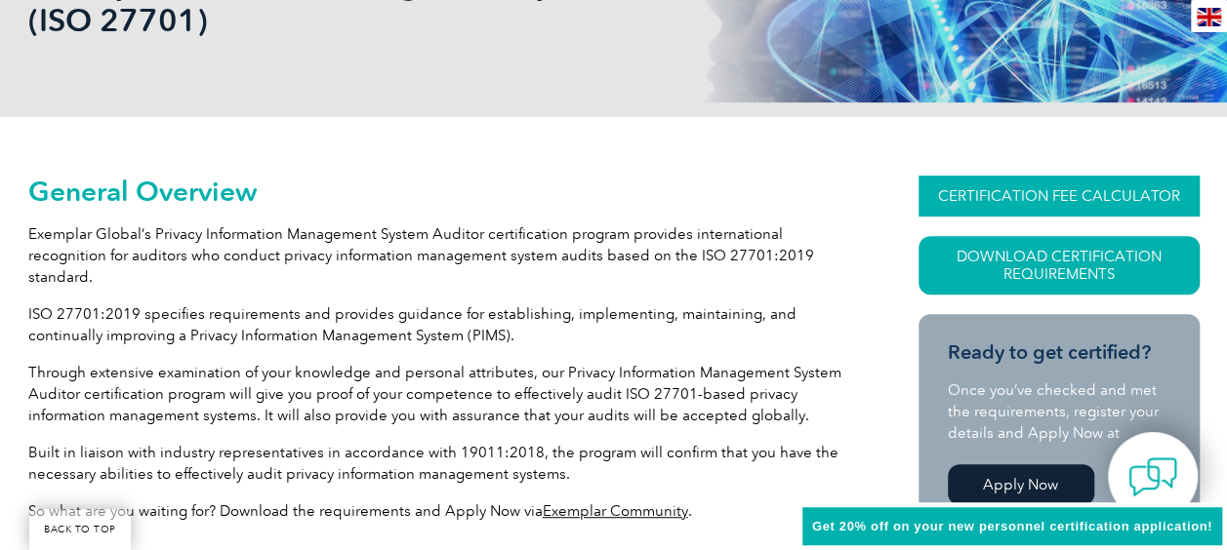
click at [1077, 191] on link "CERTIFICATION FEE CALCULATOR" at bounding box center [1058, 196] width 281 height 41
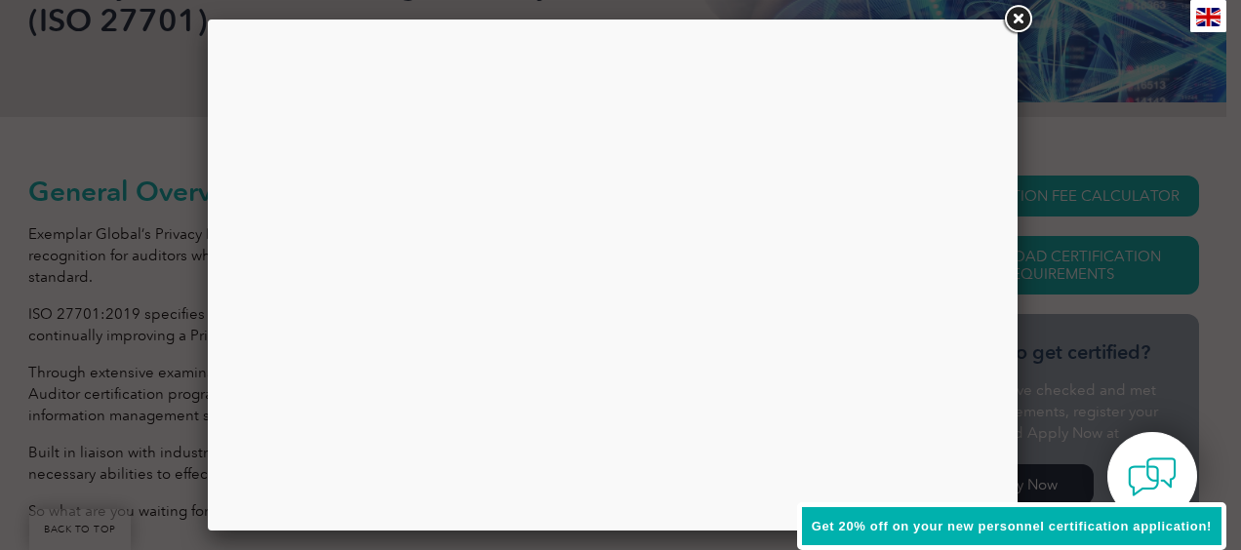
click at [1019, 20] on link at bounding box center [1017, 19] width 35 height 35
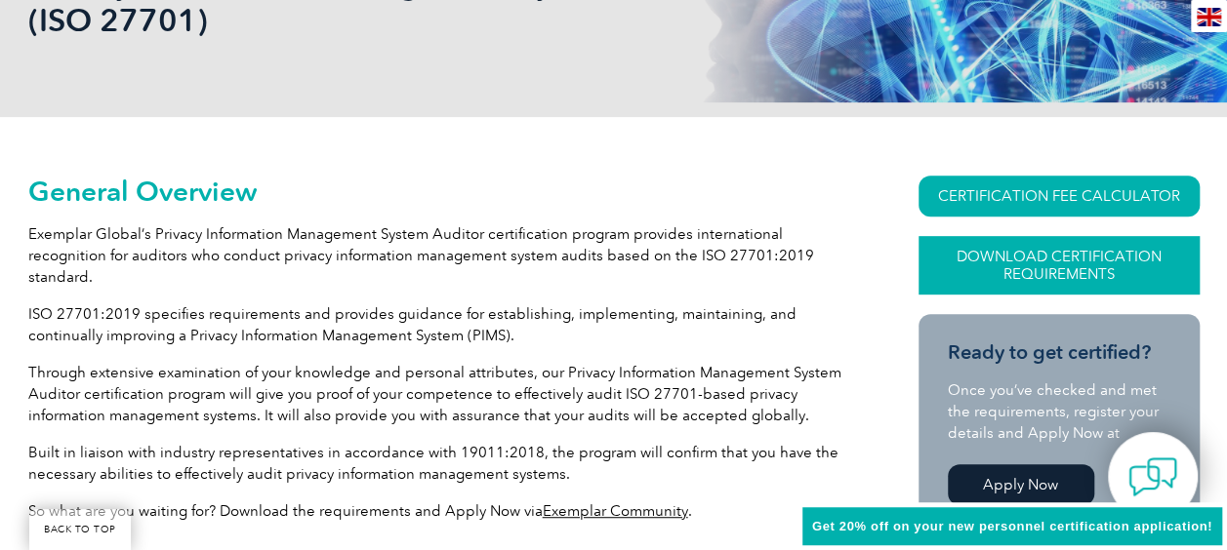
click at [1066, 265] on link "Download Certification Requirements" at bounding box center [1058, 265] width 281 height 59
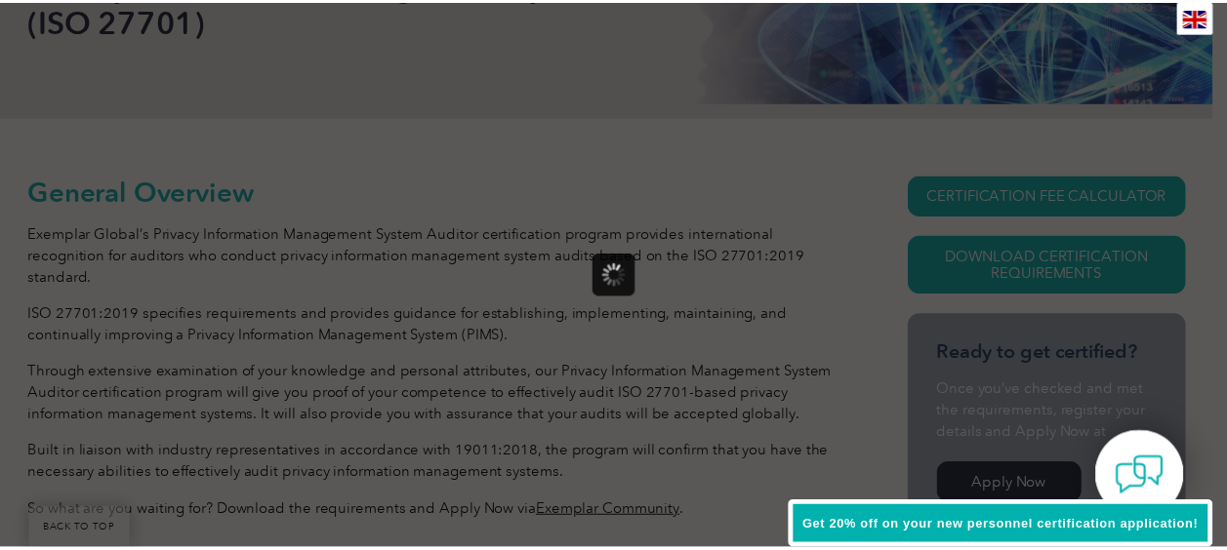
scroll to position [0, 0]
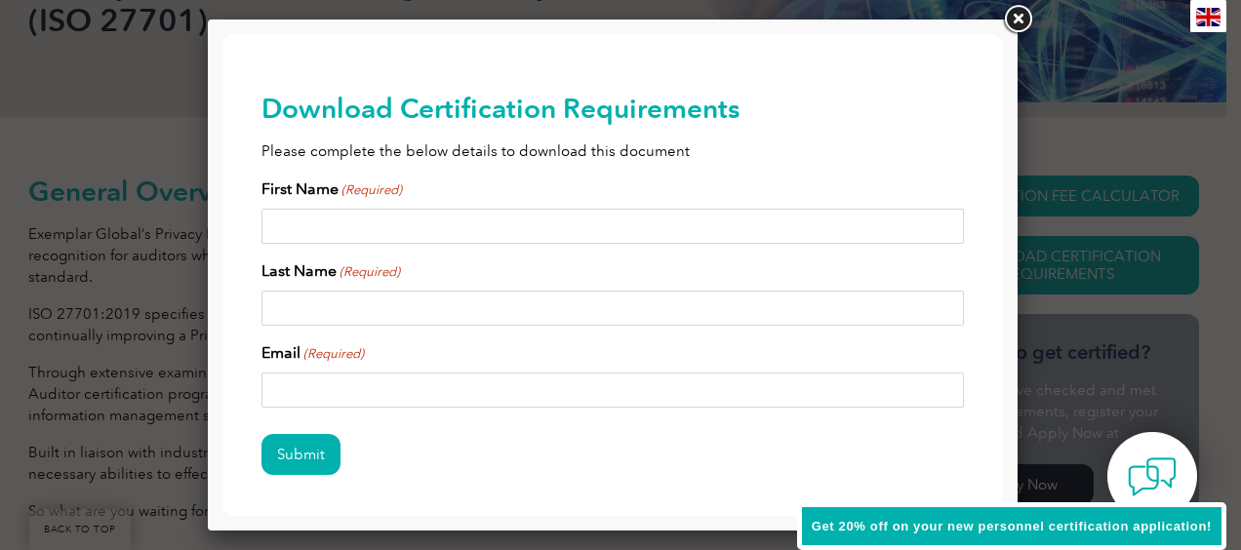
click at [1009, 15] on link at bounding box center [1017, 19] width 35 height 35
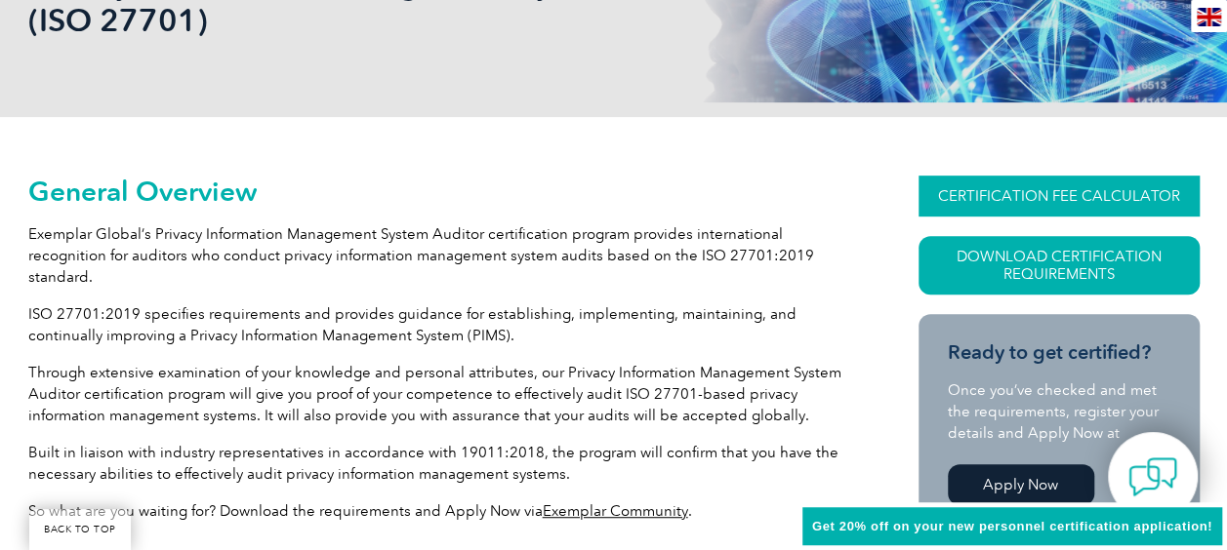
click at [1035, 192] on link "CERTIFICATION FEE CALCULATOR" at bounding box center [1058, 196] width 281 height 41
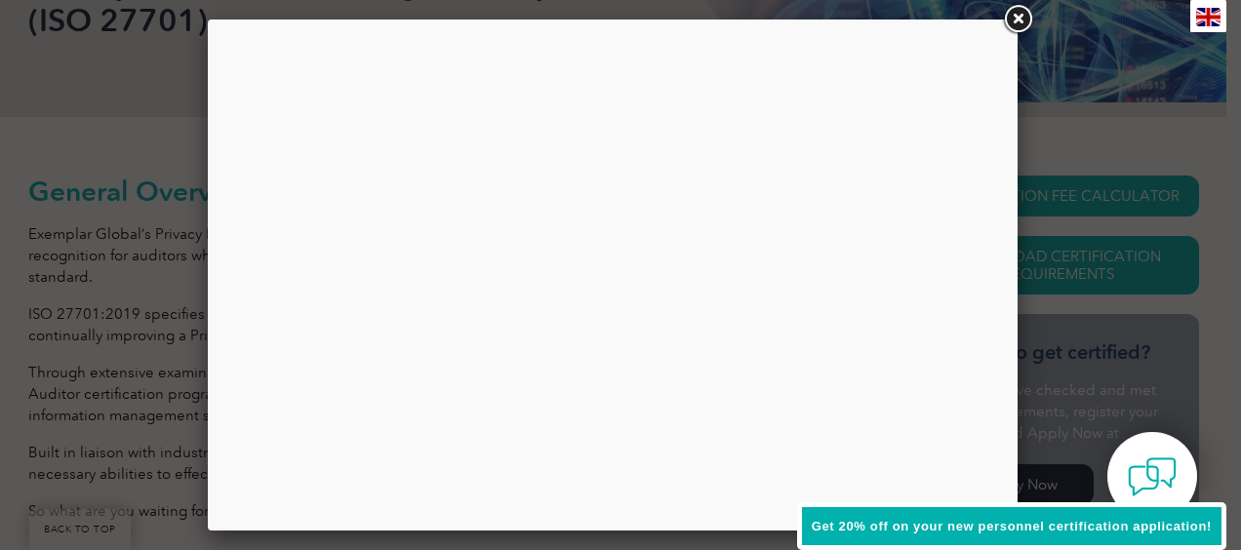
click at [1018, 16] on link at bounding box center [1017, 19] width 35 height 35
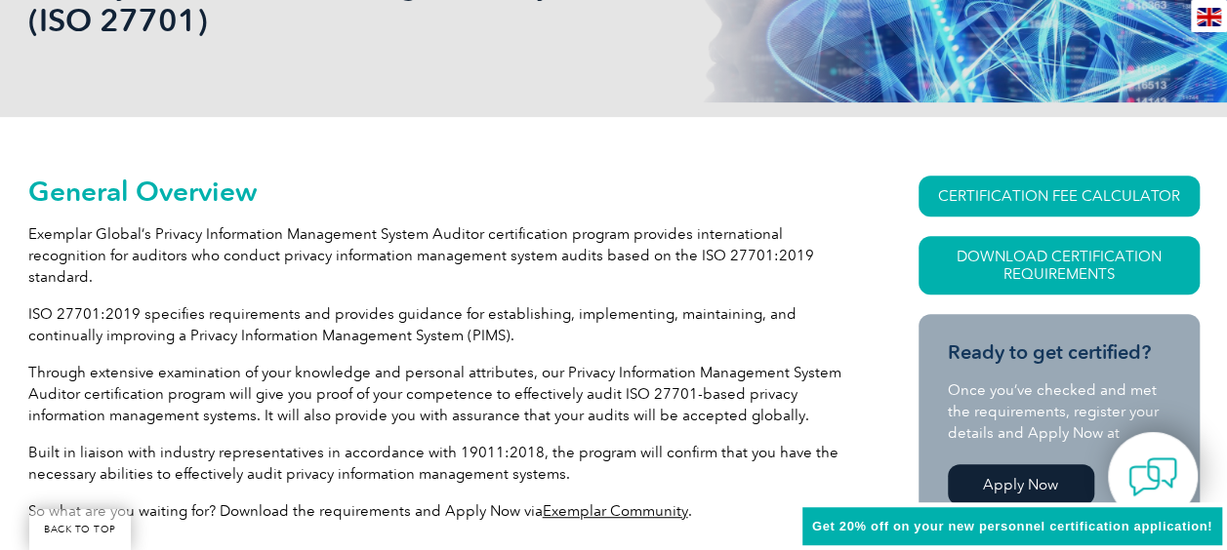
click at [1203, 14] on img at bounding box center [1209, 17] width 24 height 19
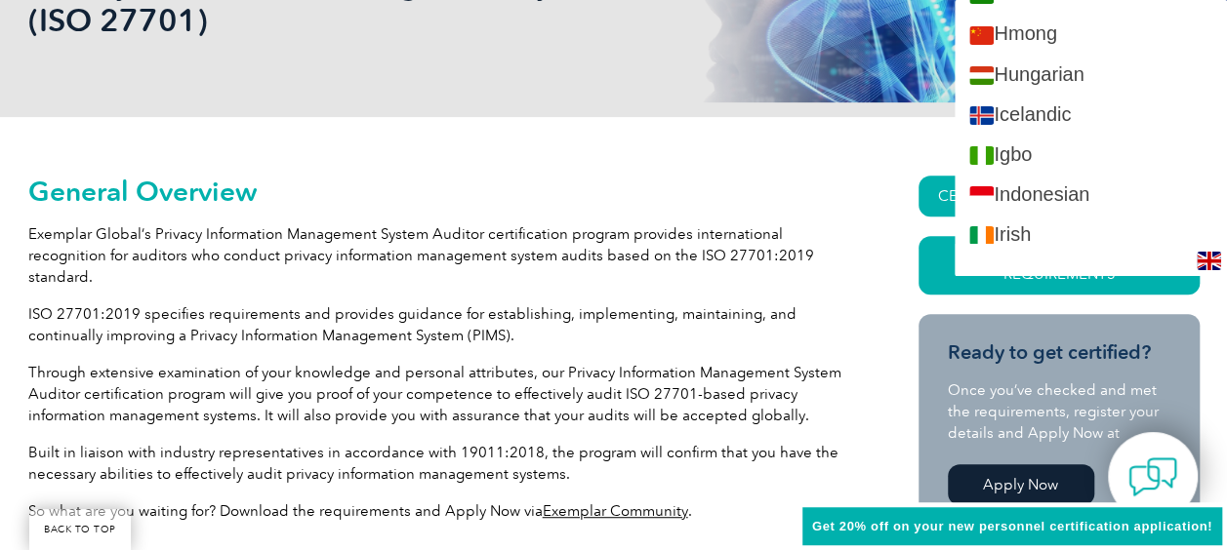
scroll to position [274, 0]
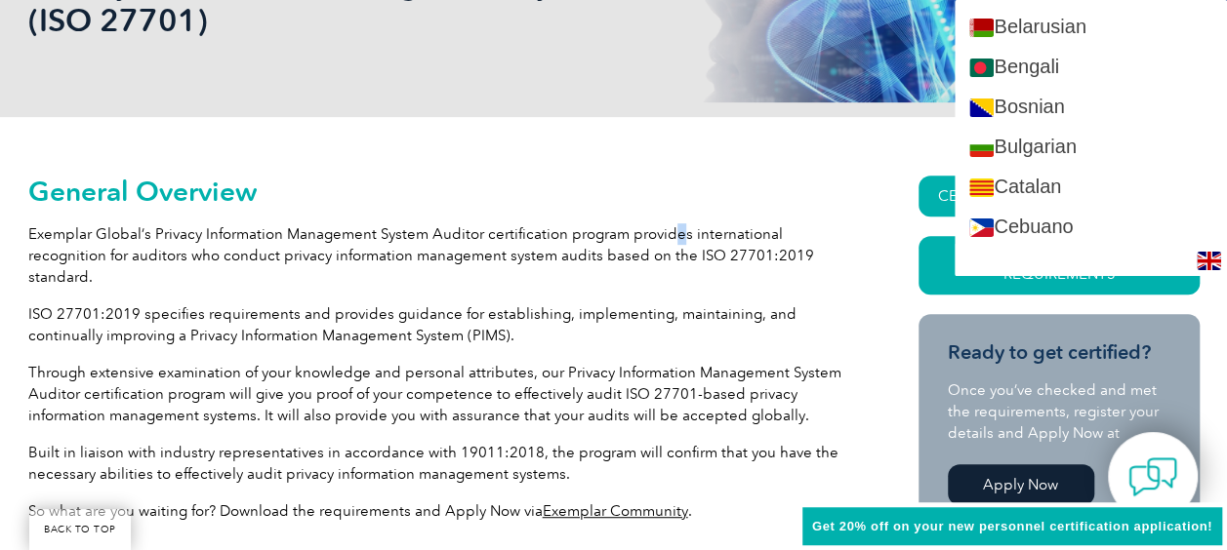
drag, startPoint x: 1236, startPoint y: 22, endPoint x: 676, endPoint y: 217, distance: 592.0
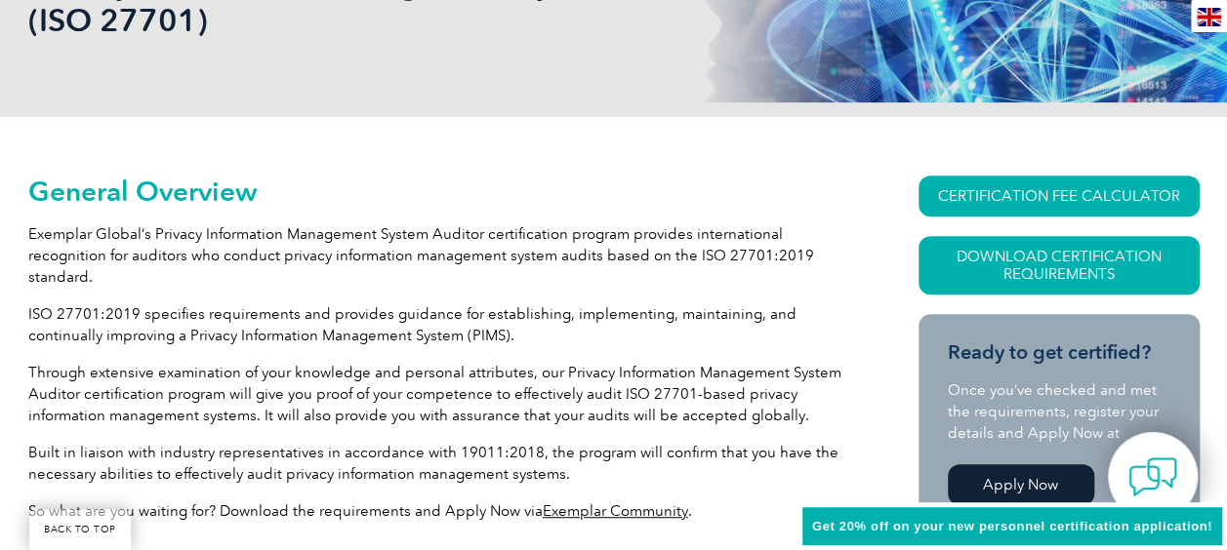
drag, startPoint x: 676, startPoint y: 217, endPoint x: 509, endPoint y: 213, distance: 166.9
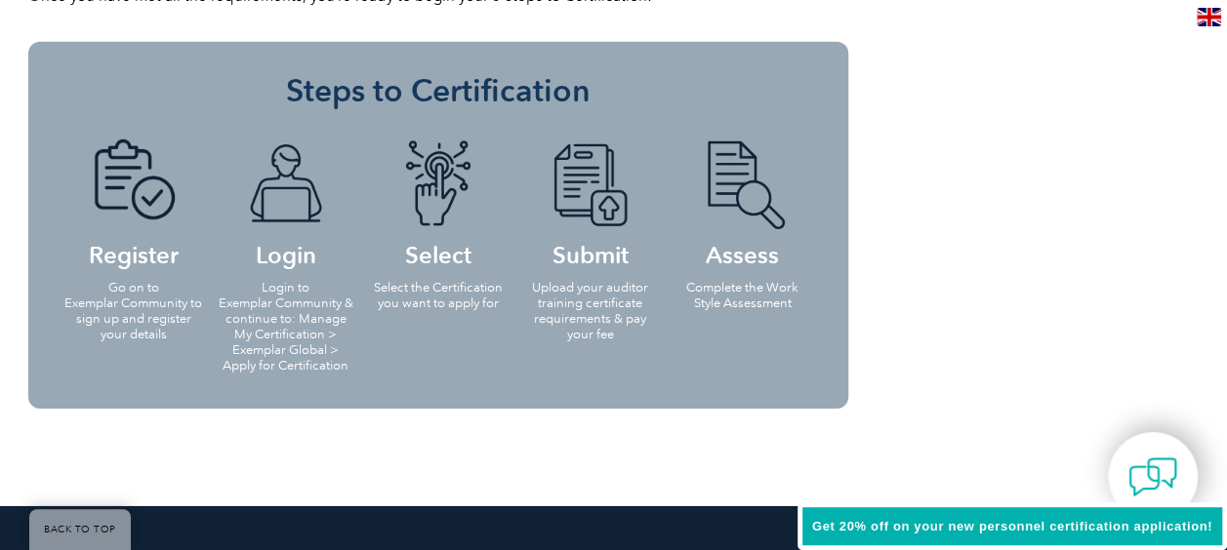
scroll to position [3318, 0]
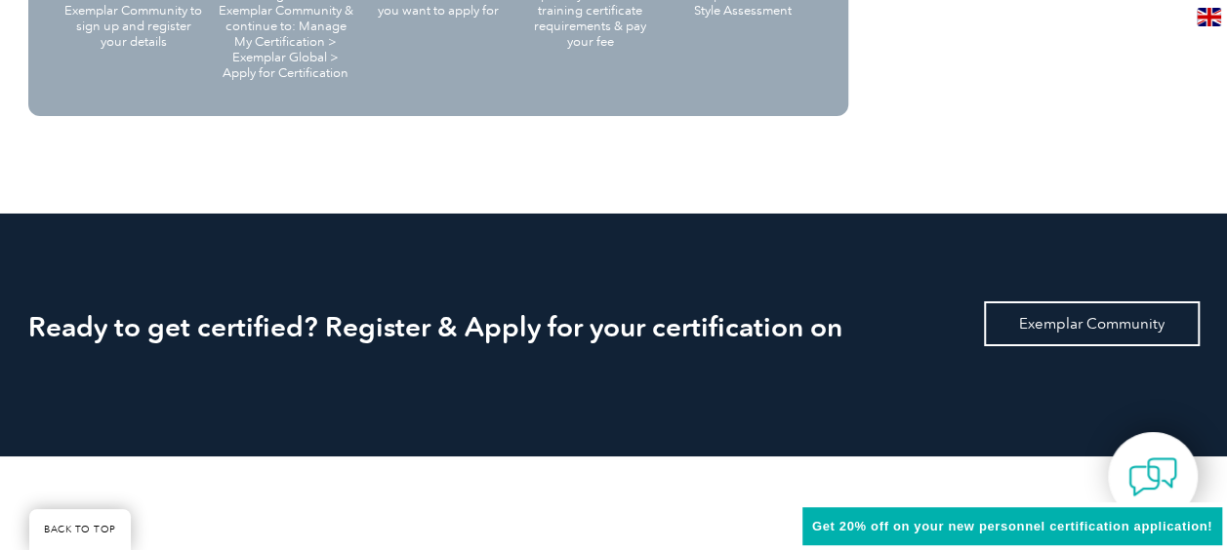
click at [1062, 321] on link "Exemplar Community" at bounding box center [1092, 324] width 216 height 45
